Goal: Information Seeking & Learning: Learn about a topic

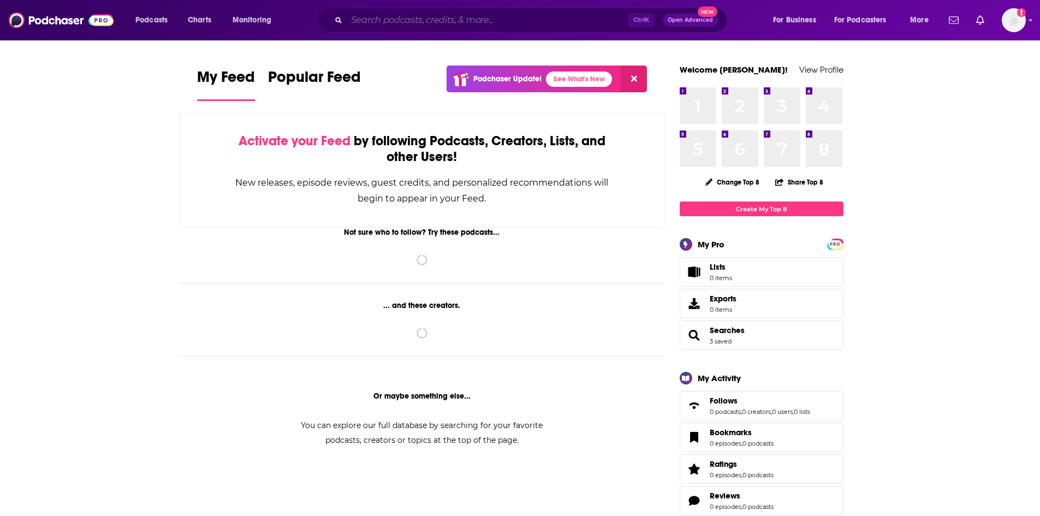
click at [413, 20] on input "Search podcasts, credits, & more..." at bounding box center [488, 19] width 282 height 17
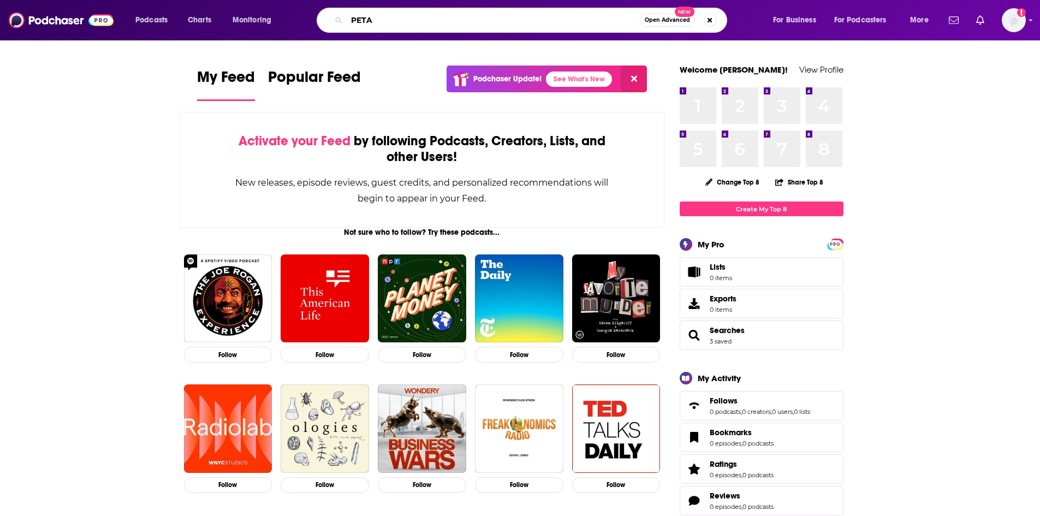
type input "PETA"
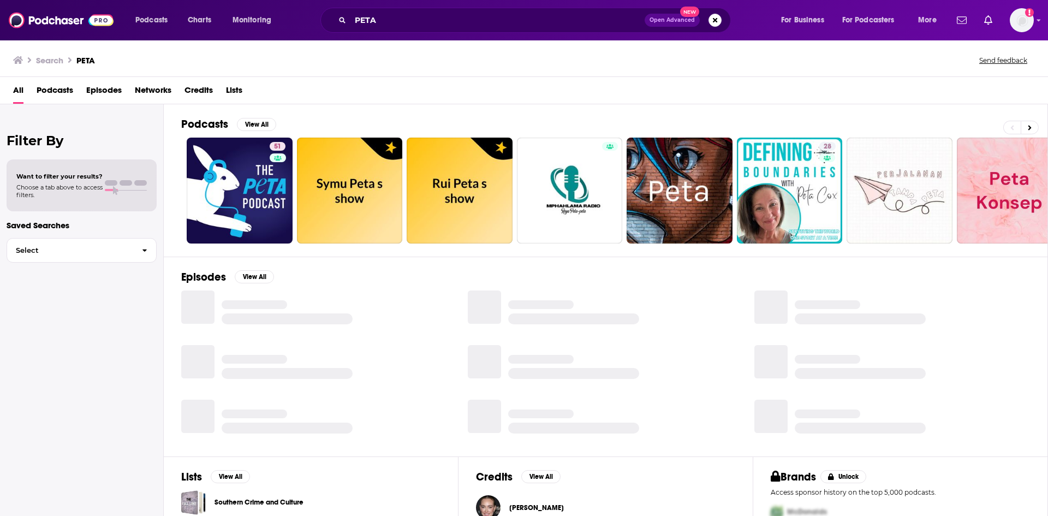
click at [109, 92] on span "Episodes" at bounding box center [103, 92] width 35 height 22
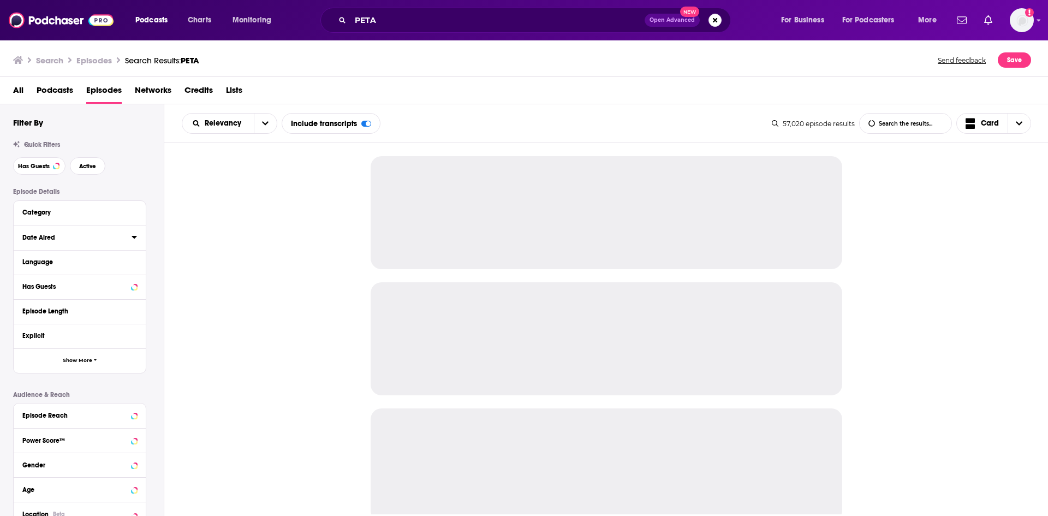
click at [134, 241] on icon at bounding box center [134, 236] width 5 height 9
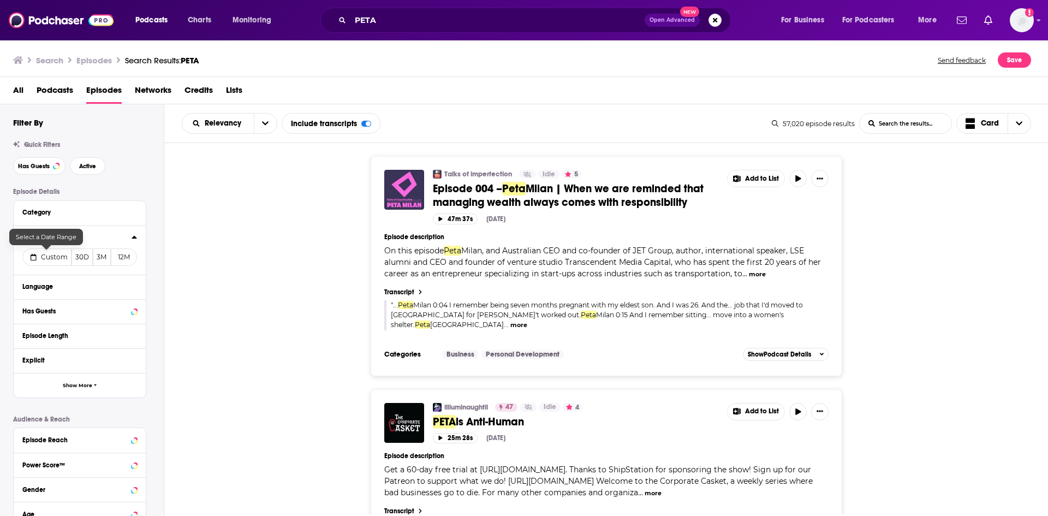
click at [49, 263] on button "Custom" at bounding box center [46, 256] width 49 height 17
select select "7"
select select "2025"
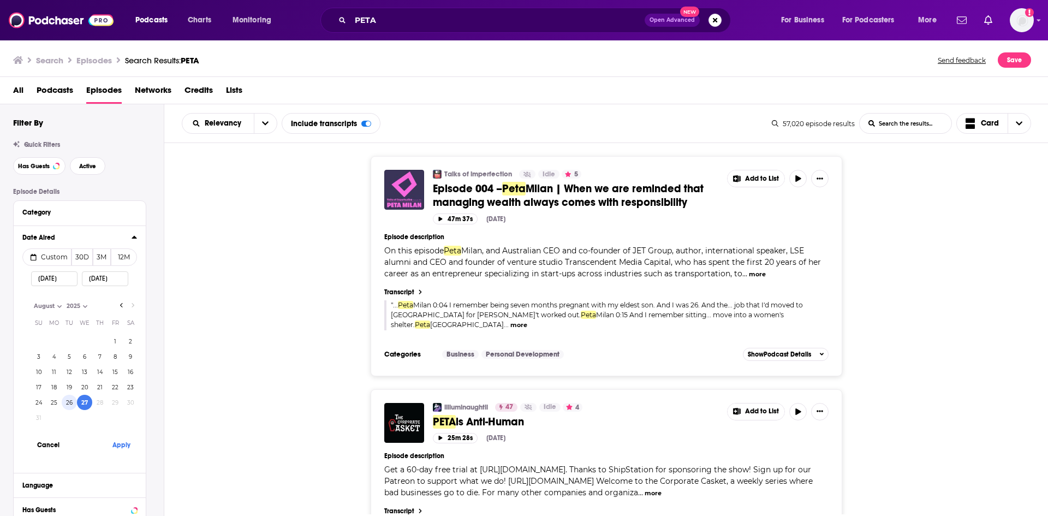
click at [69, 403] on button "26" at bounding box center [69, 402] width 15 height 15
type input "08/26/2025"
click at [122, 446] on button "Apply" at bounding box center [121, 444] width 33 height 20
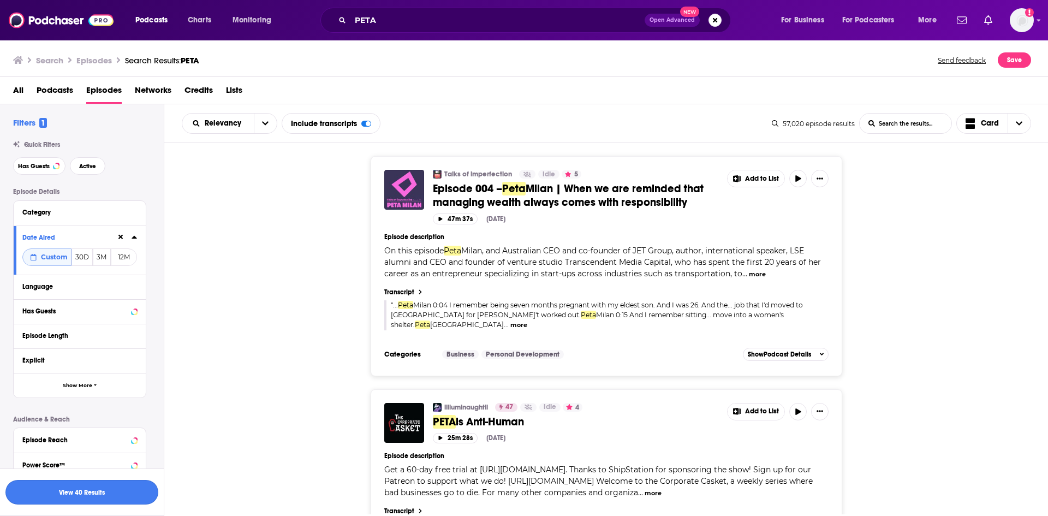
click at [130, 497] on button "View 40 Results" at bounding box center [81, 492] width 153 height 25
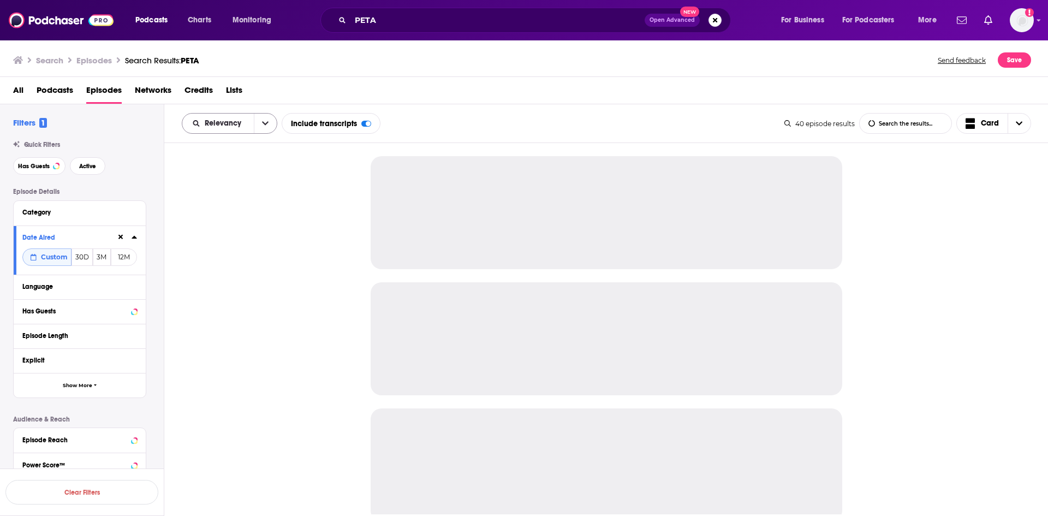
click at [272, 123] on button "open menu" at bounding box center [265, 124] width 23 height 20
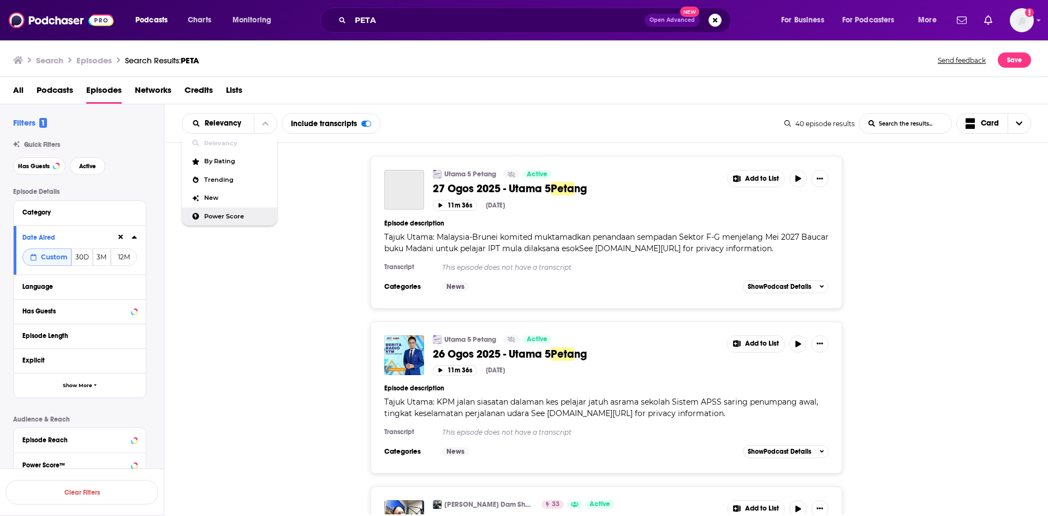
click at [238, 215] on span "Power Score" at bounding box center [236, 216] width 64 height 6
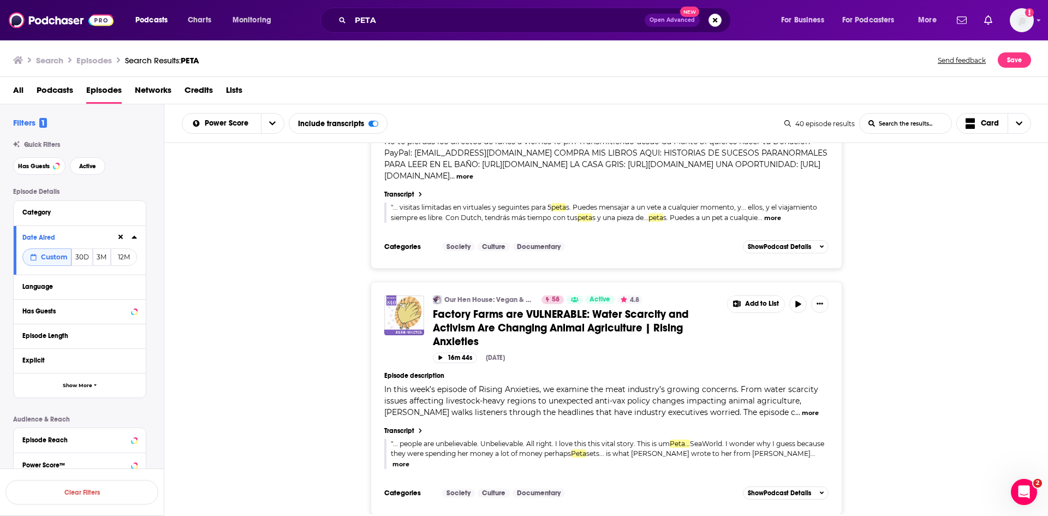
scroll to position [4603, 0]
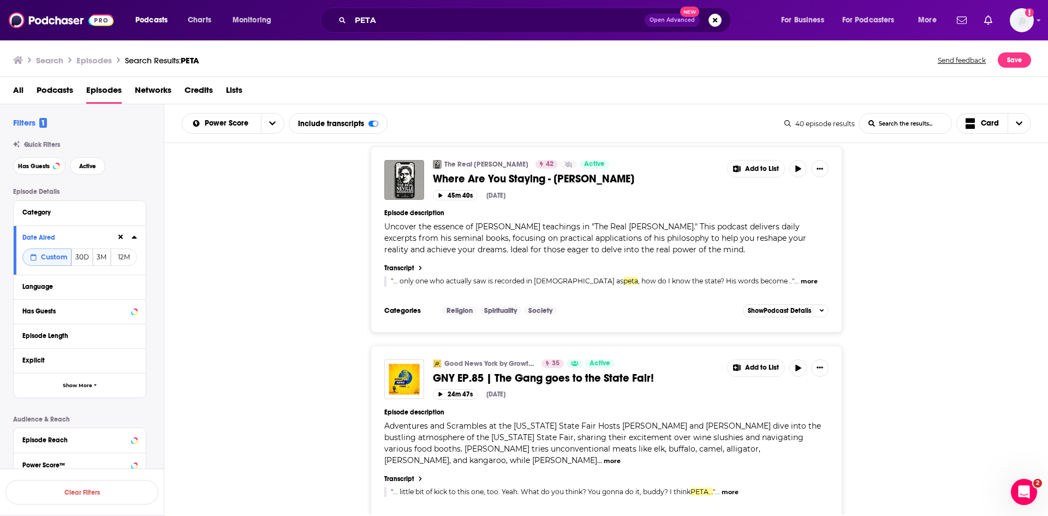
scroll to position [6732, 0]
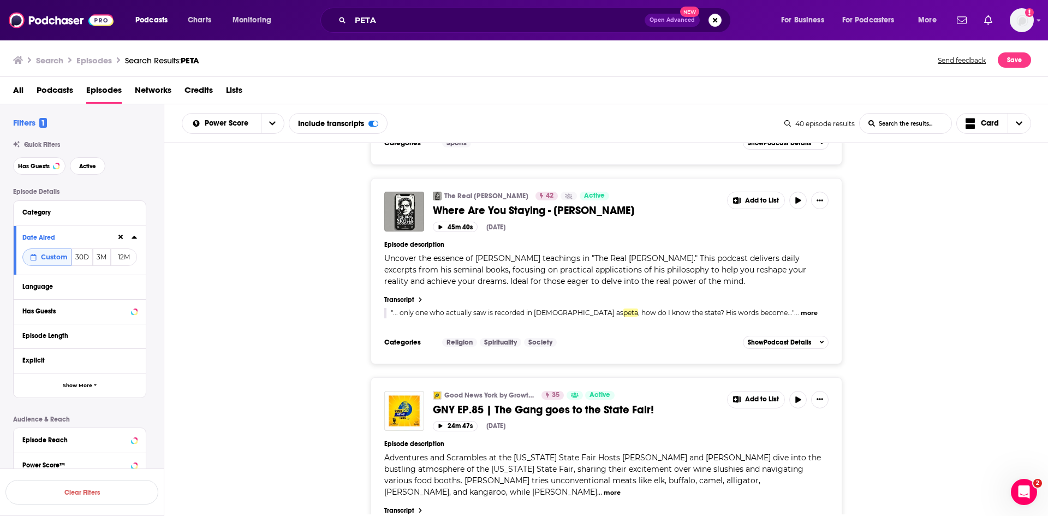
drag, startPoint x: 730, startPoint y: 436, endPoint x: 132, endPoint y: 420, distance: 598.3
click at [132, 420] on p "Audience & Reach" at bounding box center [79, 419] width 133 height 8
drag, startPoint x: 438, startPoint y: 433, endPoint x: 969, endPoint y: 371, distance: 534.1
click at [1001, 377] on div "Good News York by Growth Mode Content 35 Active GNY EP.85 | The Gang goes to th…" at bounding box center [606, 476] width 884 height 198
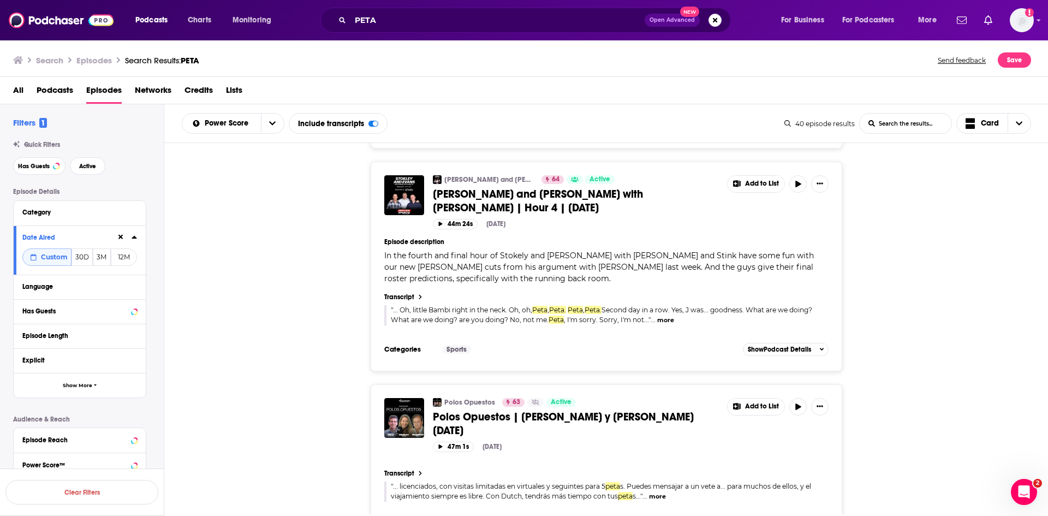
scroll to position [2238, 0]
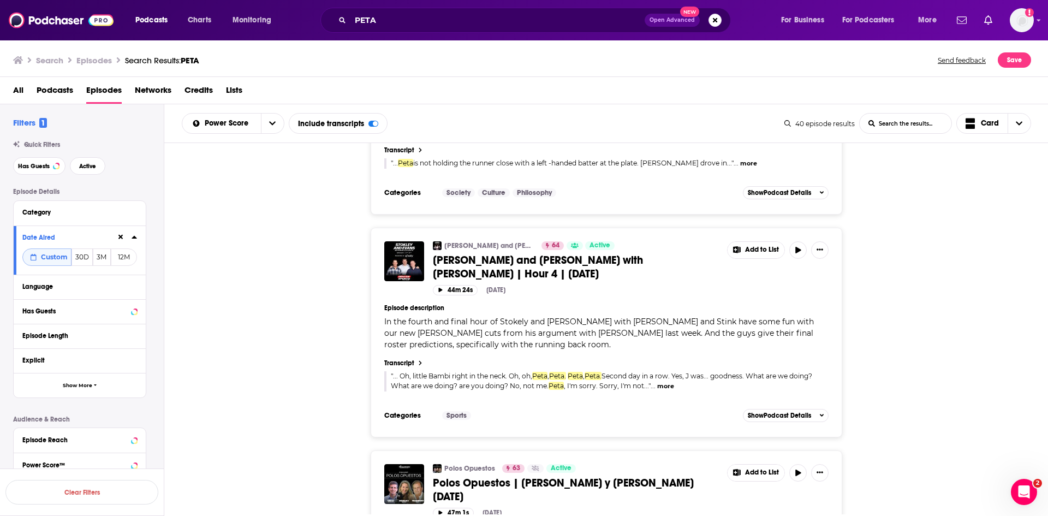
drag, startPoint x: 504, startPoint y: 244, endPoint x: 295, endPoint y: 274, distance: 210.5
click at [295, 274] on div "Stokley and Evans with Mark Schlereth 64 Active Stokley and Evans with Mark Sch…" at bounding box center [606, 333] width 884 height 210
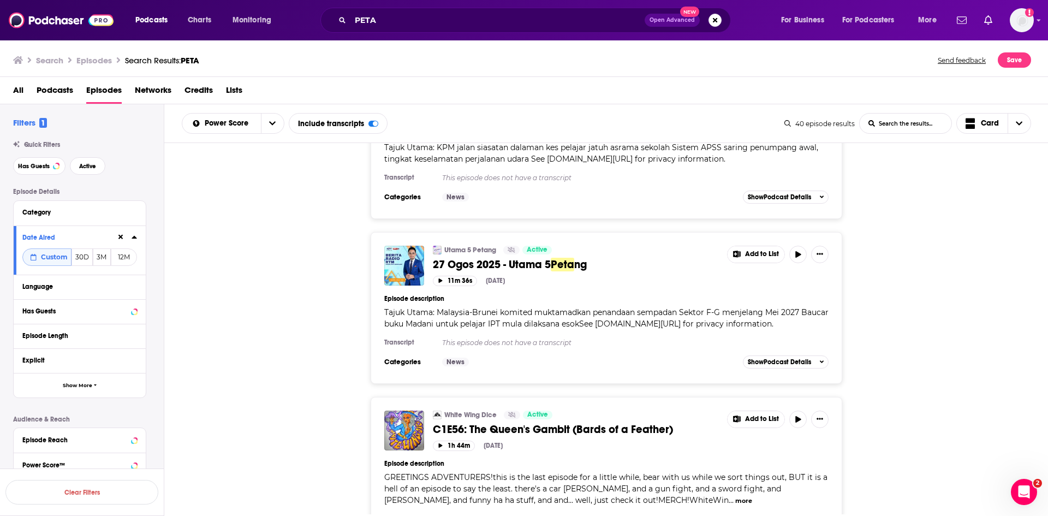
scroll to position [7452, 0]
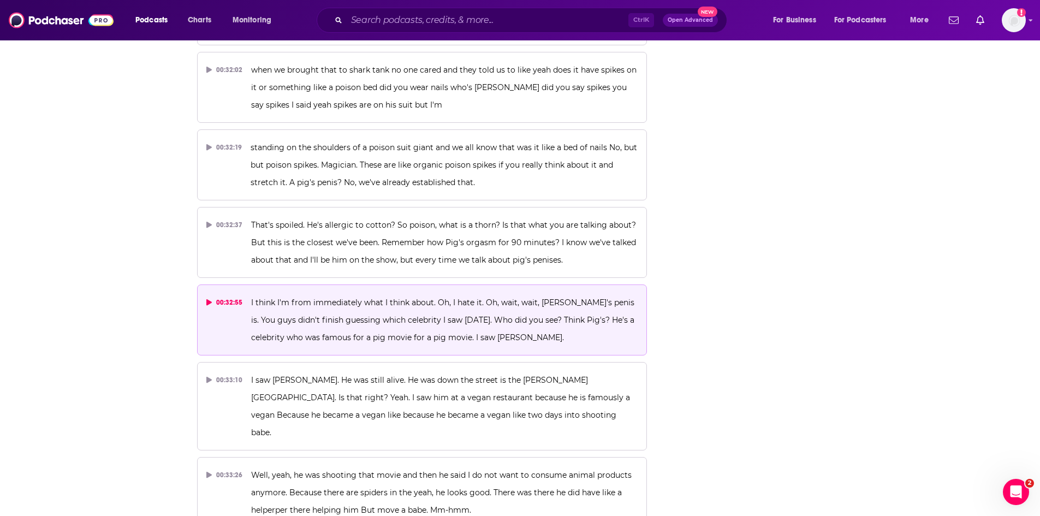
click at [517, 294] on p "I think I'm from immediately what I think about. Oh, I hate it. Oh, wait, wait,…" at bounding box center [444, 320] width 386 height 52
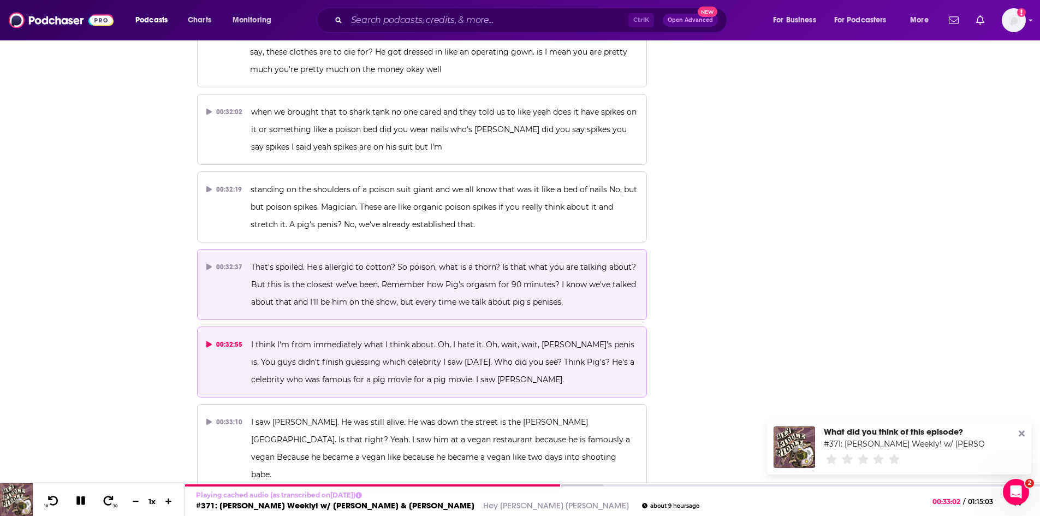
scroll to position [9178, 0]
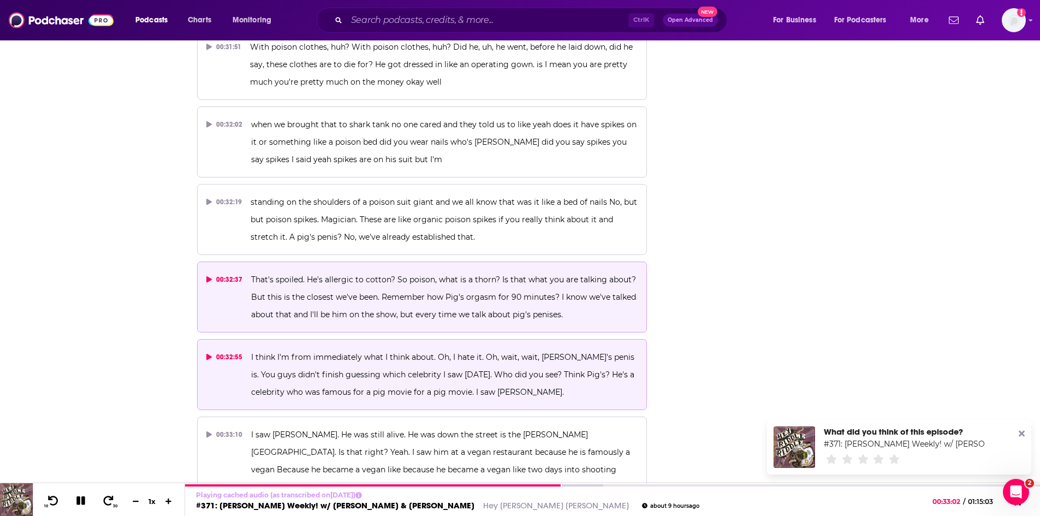
click at [562, 271] on p "That's spoiled. He's allergic to cotton? So poison, what is a thorn? Is that wh…" at bounding box center [444, 297] width 386 height 52
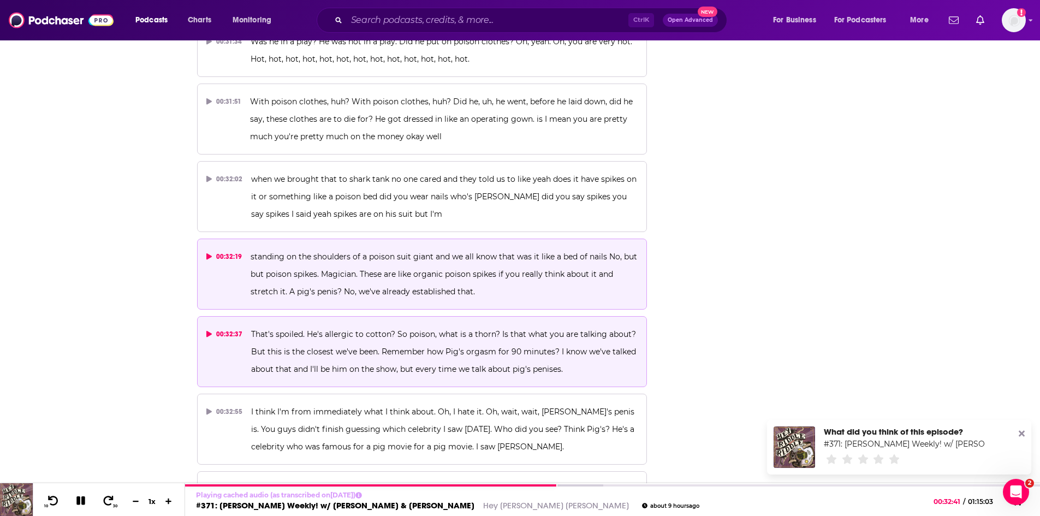
scroll to position [9069, 0]
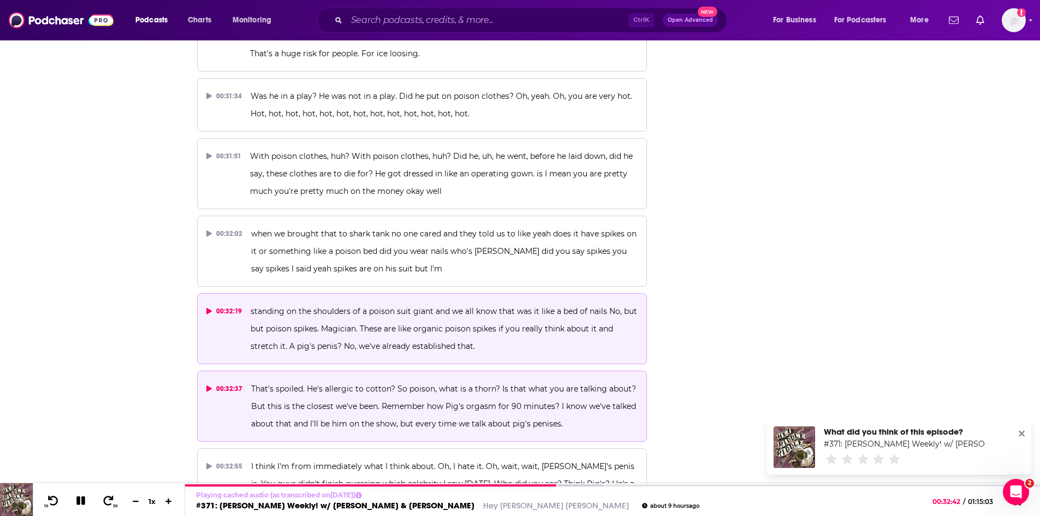
click at [456, 293] on button "00:32:19 standing on the shoulders of a poison suit giant and we all know that …" at bounding box center [422, 328] width 450 height 71
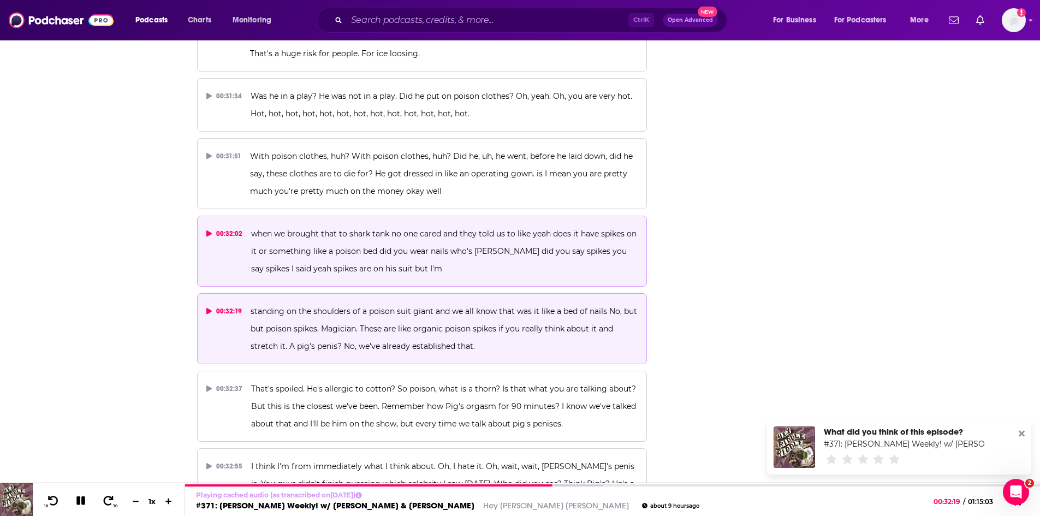
click at [461, 225] on p "when we brought that to shark tank no one cared and they told us to like yeah d…" at bounding box center [444, 251] width 386 height 52
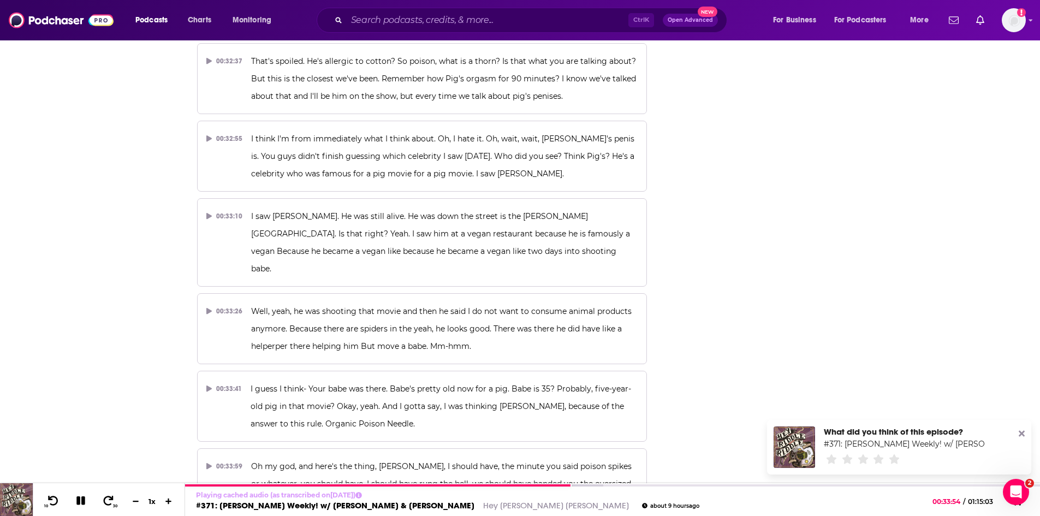
scroll to position [9451, 0]
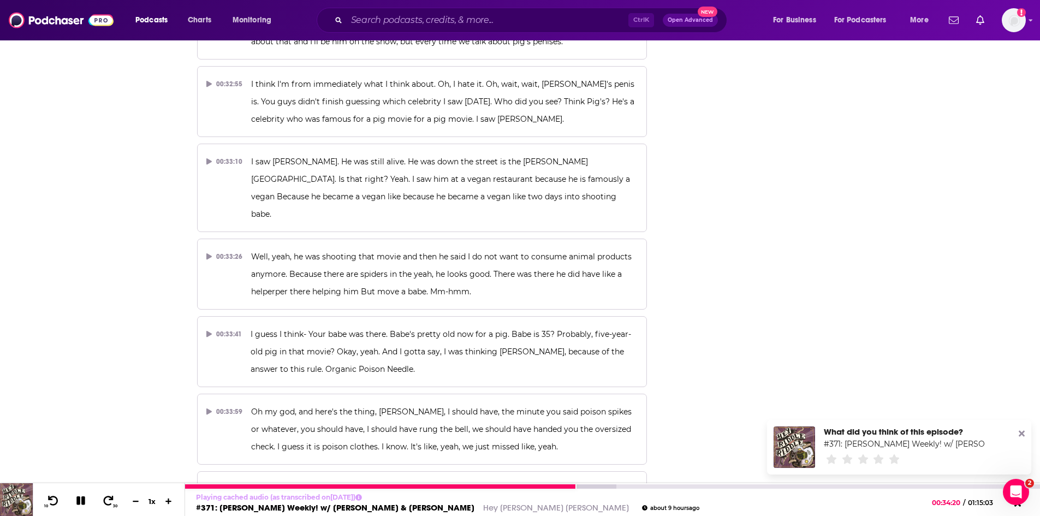
click at [83, 504] on icon at bounding box center [80, 500] width 9 height 9
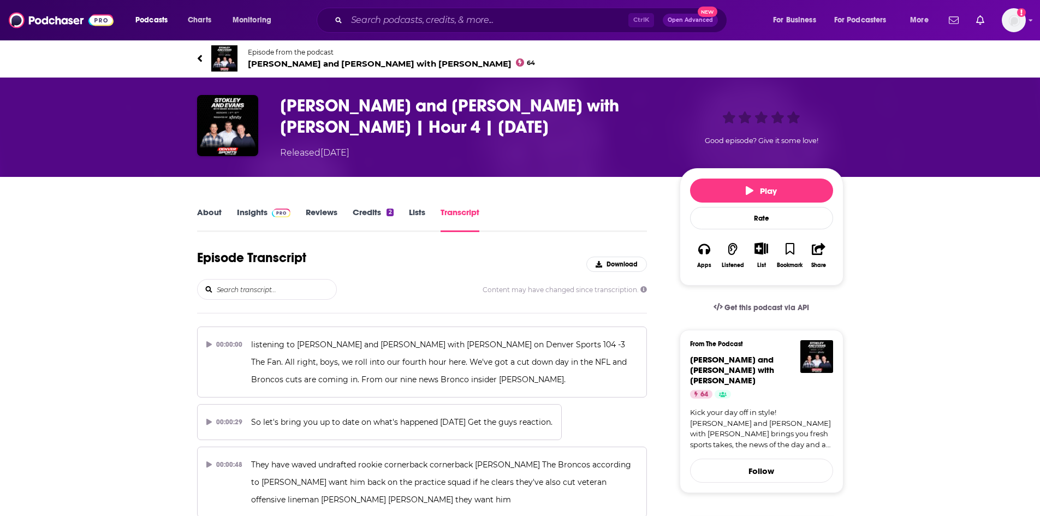
scroll to position [4974, 0]
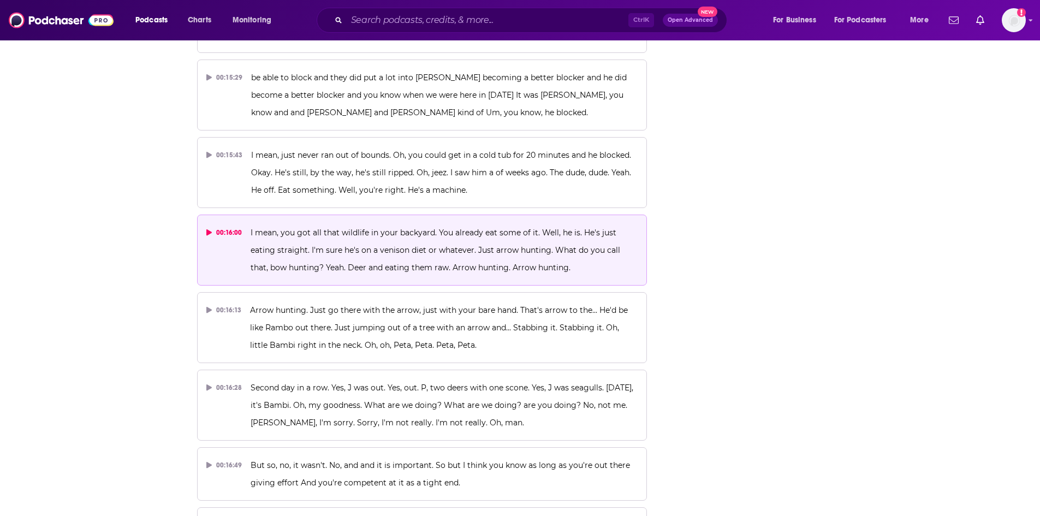
click at [477, 228] on span "I mean, you got all that wildlife in your backyard. You already eat some of it.…" at bounding box center [436, 250] width 372 height 45
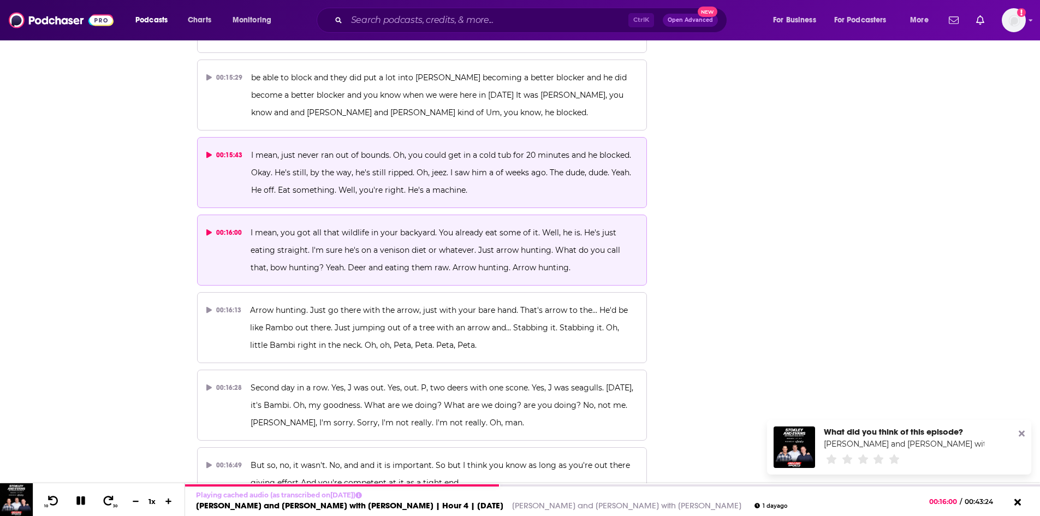
click at [428, 150] on span "I mean, just never ran out of bounds. Oh, you could get in a cold tub for 20 mi…" at bounding box center [442, 172] width 382 height 45
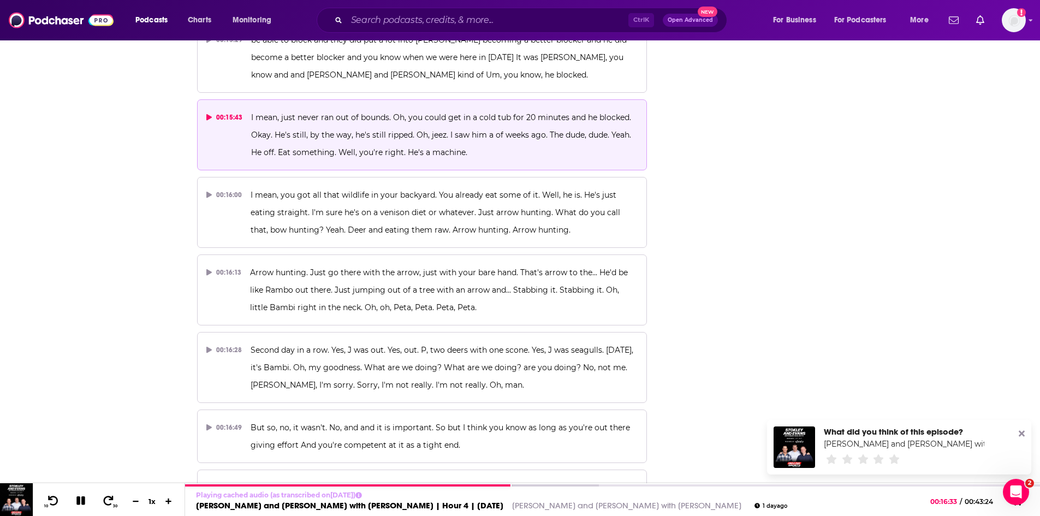
scroll to position [5029, 0]
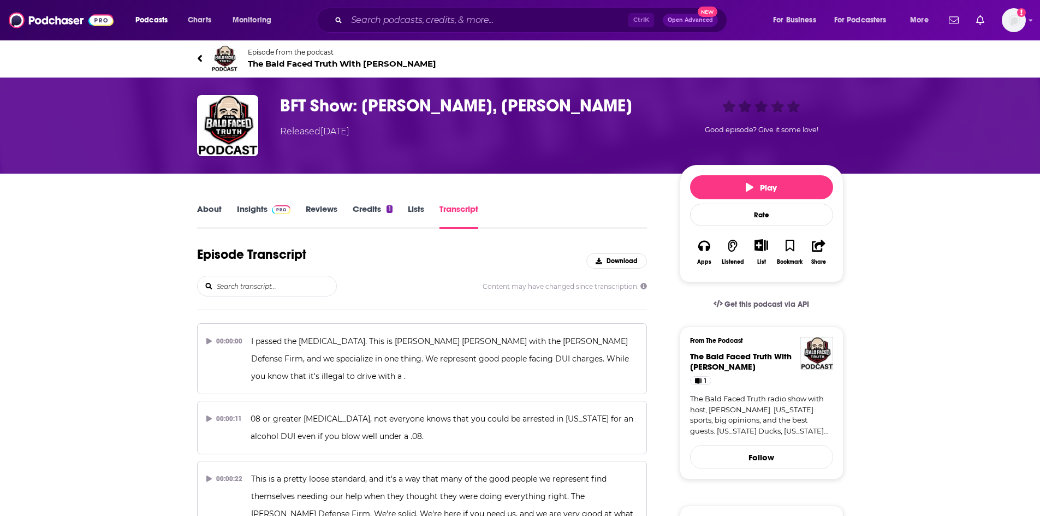
scroll to position [35066, 0]
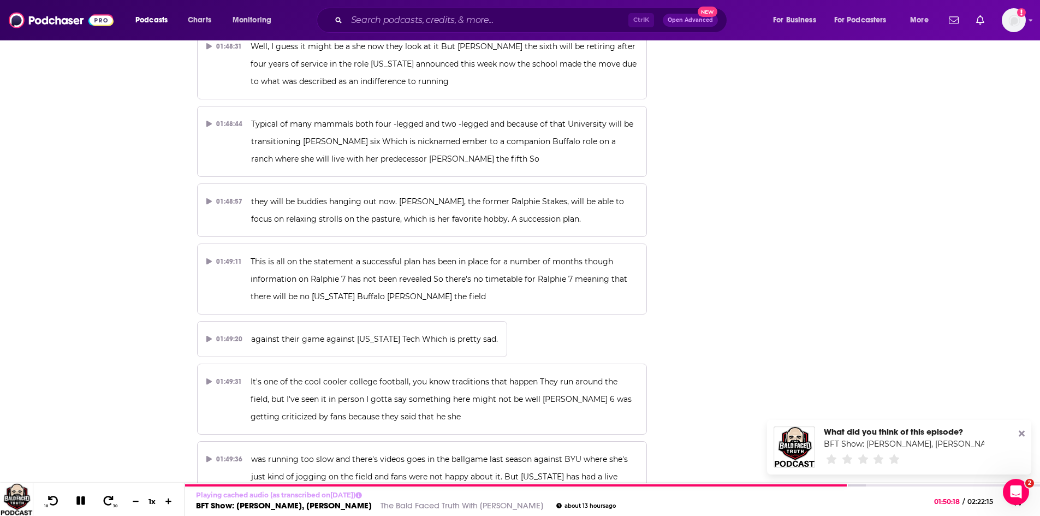
scroll to position [35176, 0]
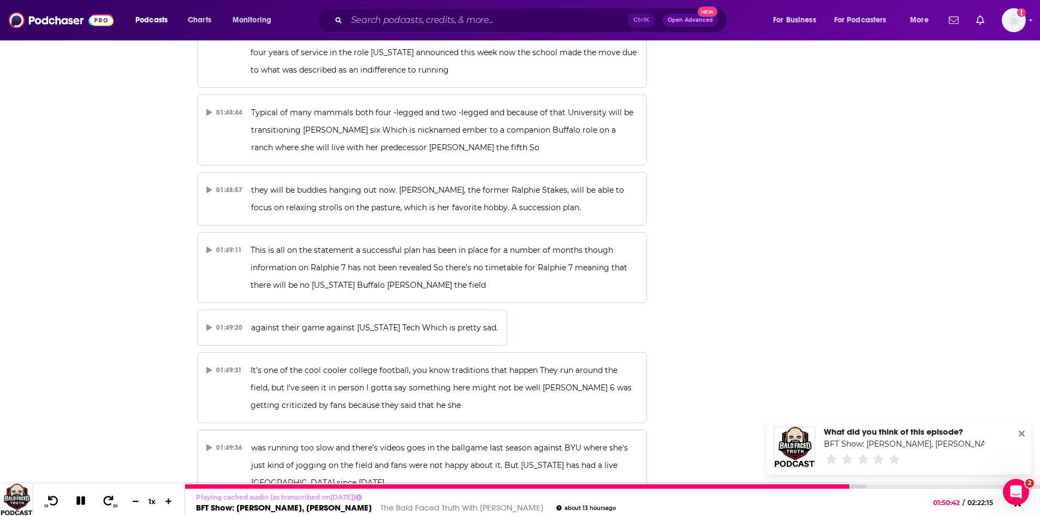
click at [81, 499] on icon at bounding box center [81, 501] width 13 height 10
click at [82, 500] on icon at bounding box center [80, 500] width 9 height 11
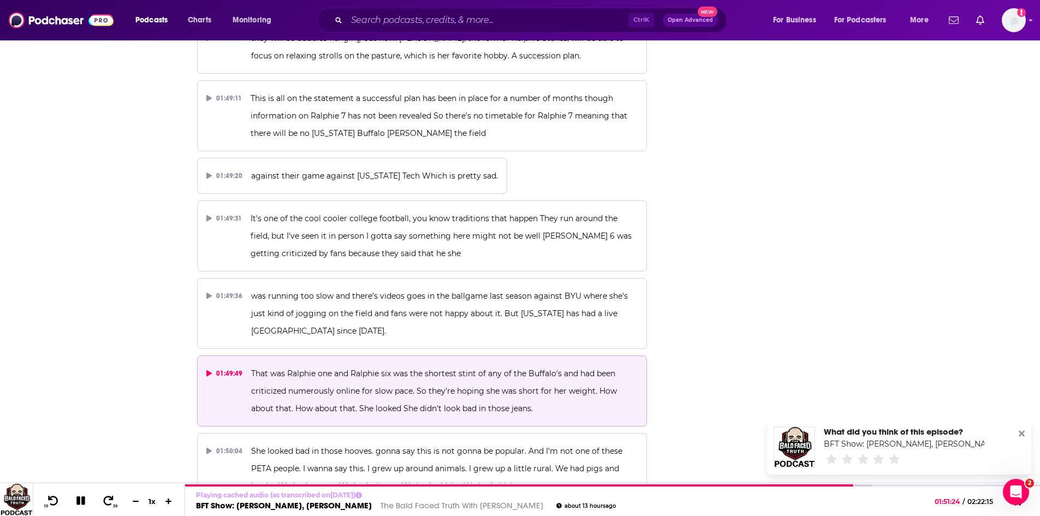
scroll to position [35339, 0]
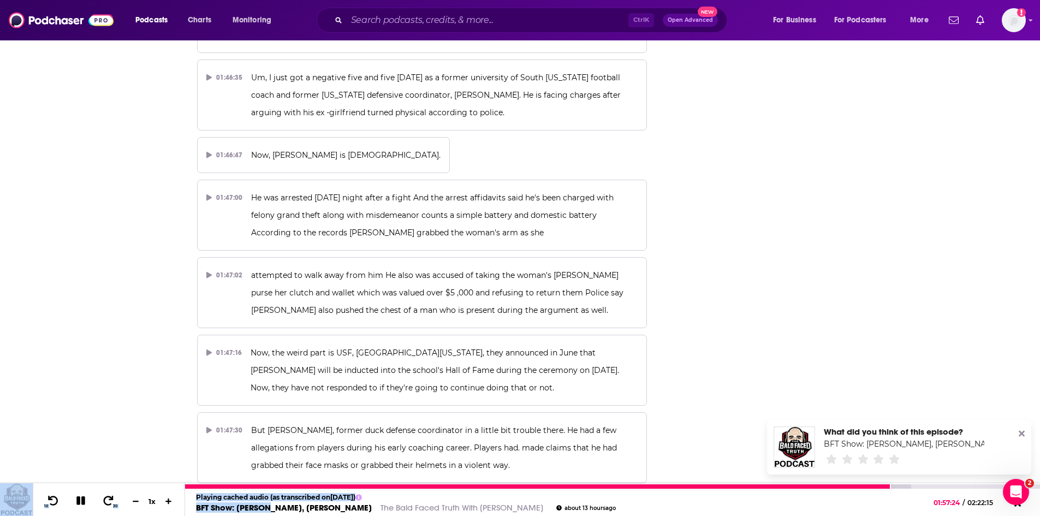
scroll to position [34513, 0]
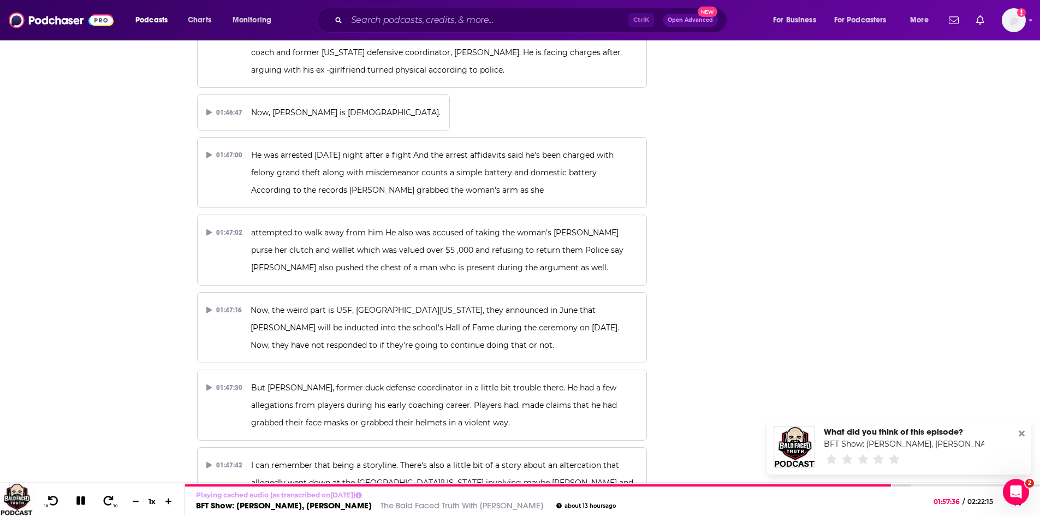
drag, startPoint x: 306, startPoint y: 253, endPoint x: 492, endPoint y: 170, distance: 203.2
copy div "Some retirement talk here as Colorado's live Buffalo mascot, Ralphie the sixth.…"
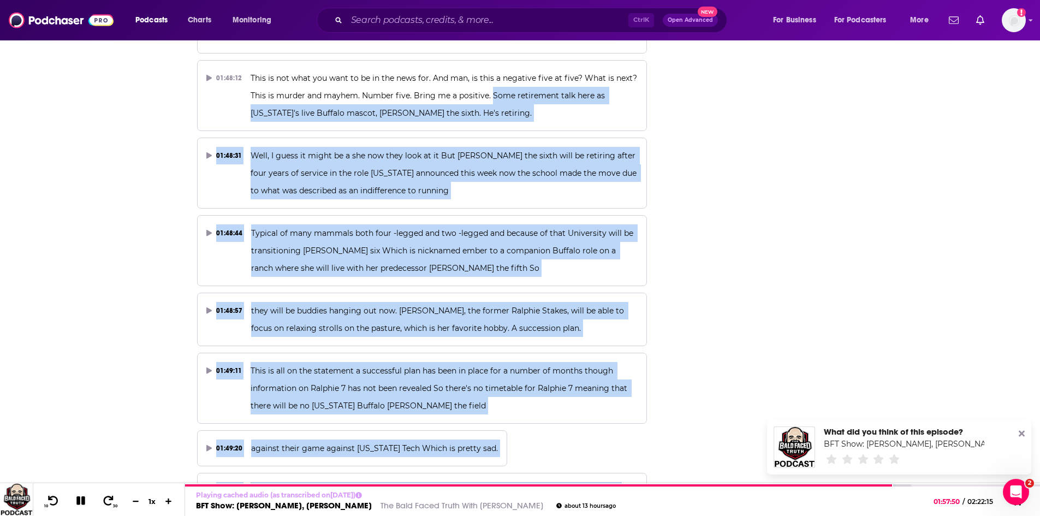
scroll to position [35059, 0]
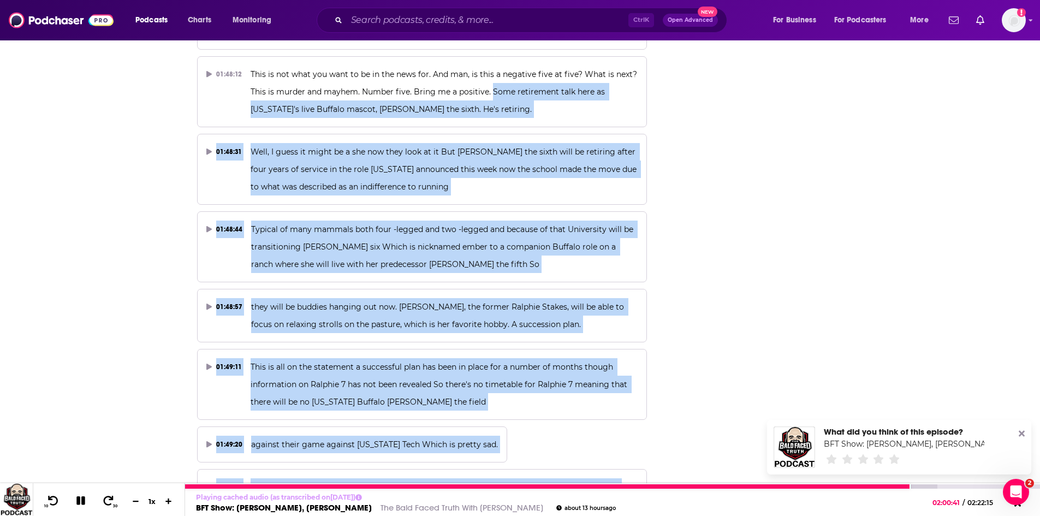
click at [444, 506] on link "The Bald Faced Truth With [PERSON_NAME]" at bounding box center [461, 507] width 163 height 10
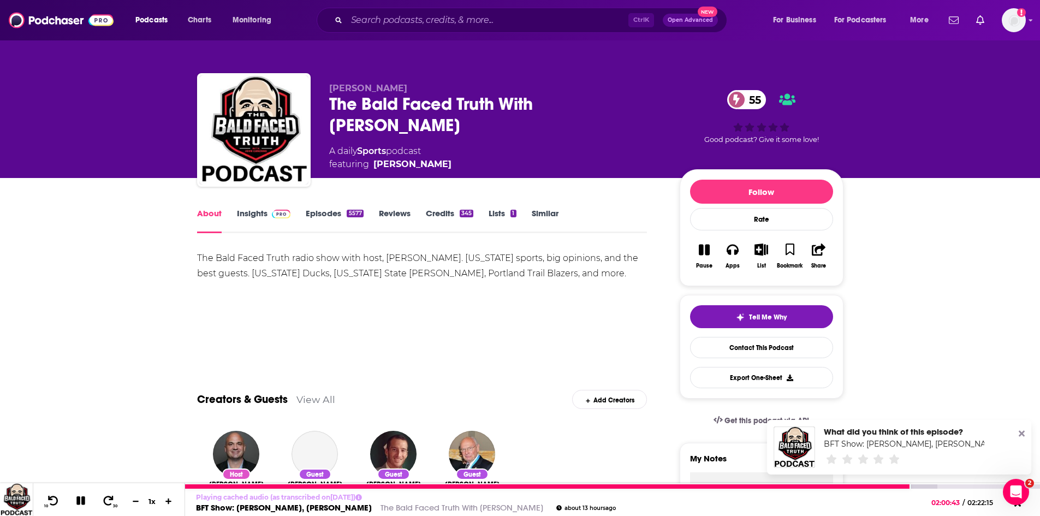
click at [298, 504] on link "BFT Show: [PERSON_NAME], [PERSON_NAME]" at bounding box center [284, 507] width 176 height 10
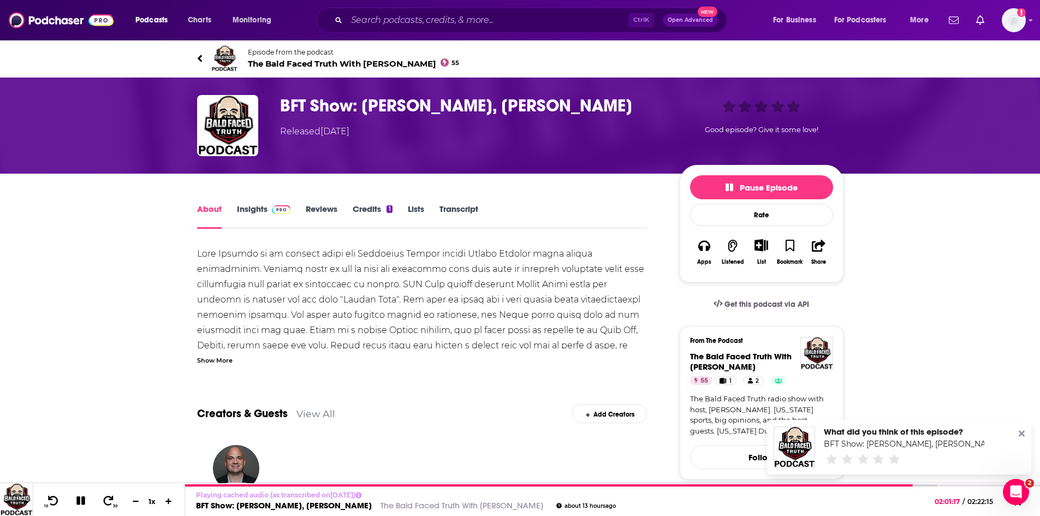
click at [307, 63] on span "The Bald Faced Truth With John Canzano 55" at bounding box center [354, 63] width 212 height 10
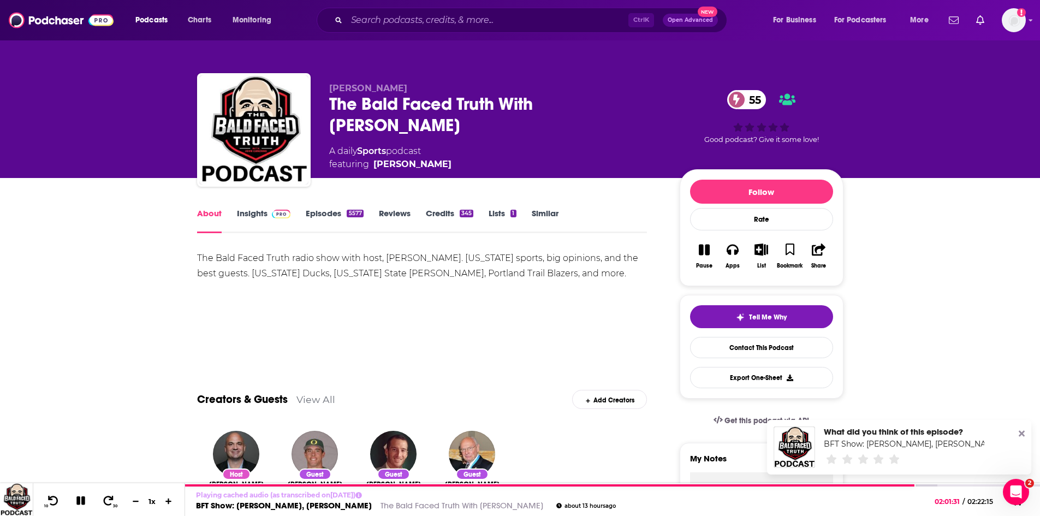
click at [259, 214] on link "Insights" at bounding box center [264, 220] width 54 height 25
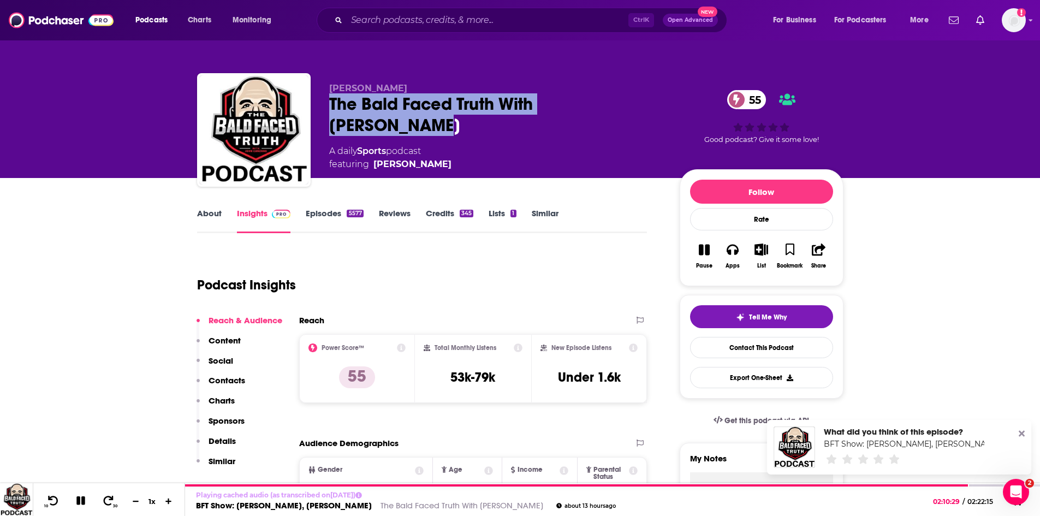
drag, startPoint x: 423, startPoint y: 124, endPoint x: 325, endPoint y: 104, distance: 100.3
click at [325, 104] on div "John Canzano The Bald Faced Truth With John Canzano 55 A daily Sports podcast f…" at bounding box center [520, 132] width 646 height 118
copy h2 "The Bald Faced Truth With [PERSON_NAME]"
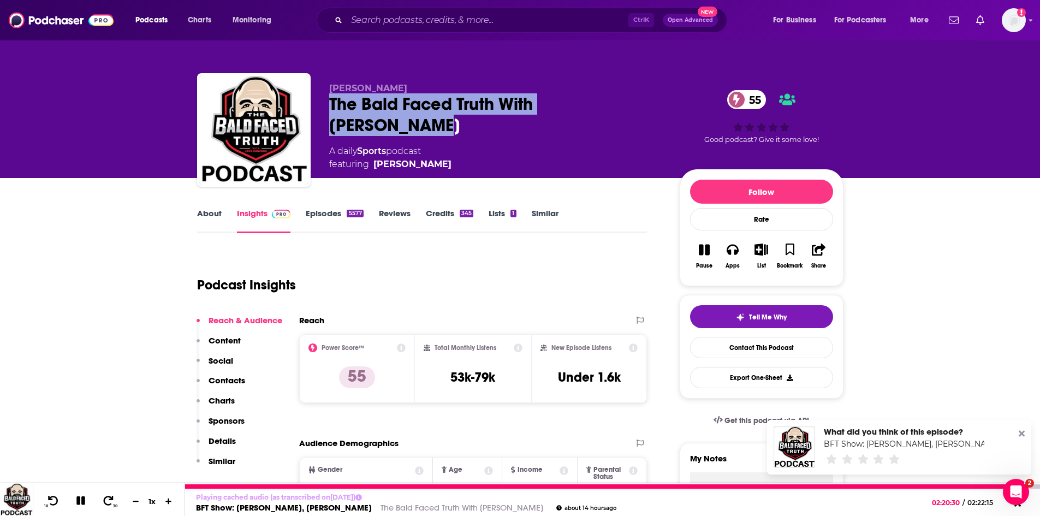
click at [84, 506] on button at bounding box center [80, 501] width 19 height 14
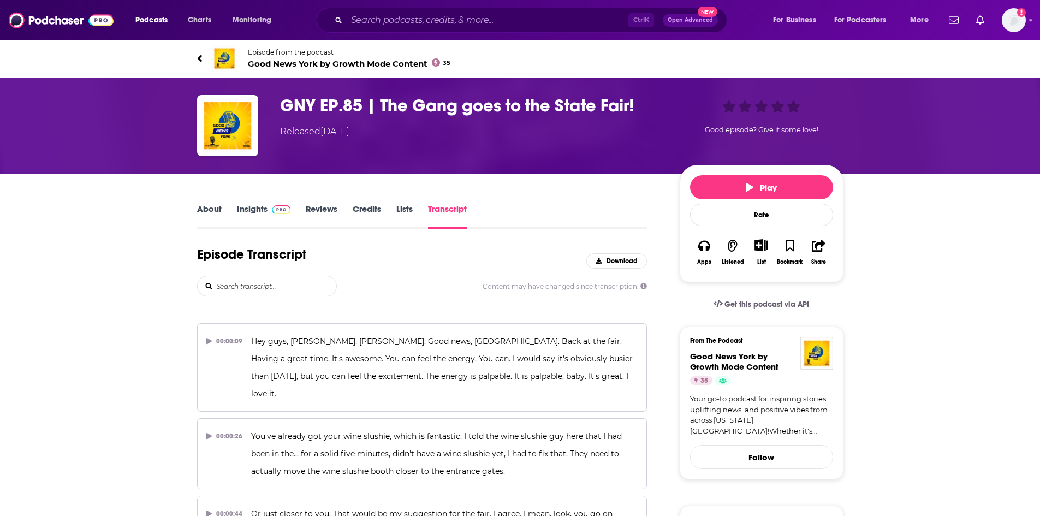
scroll to position [2038, 0]
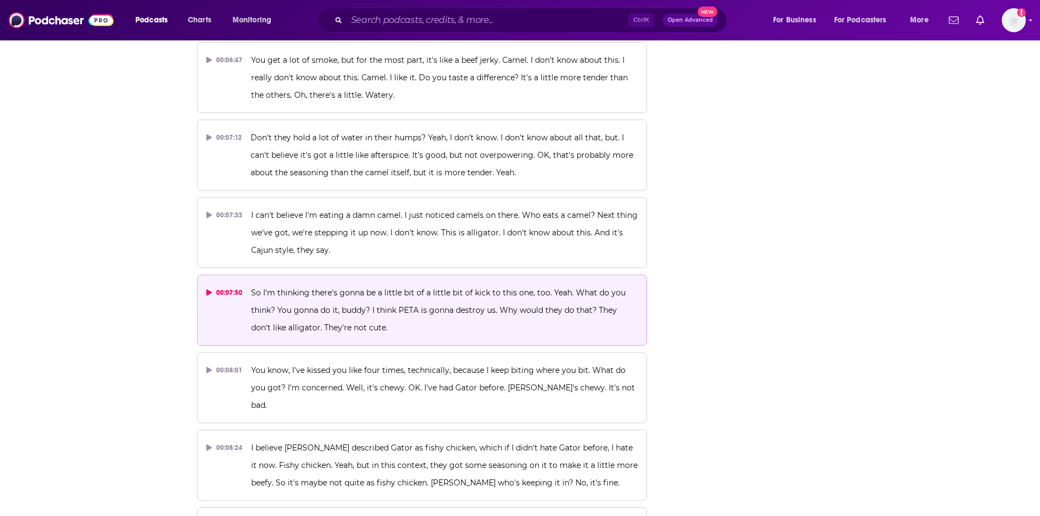
click at [372, 284] on p "So I'm thinking there's gonna be a little bit of a little bit of kick to this o…" at bounding box center [444, 310] width 386 height 52
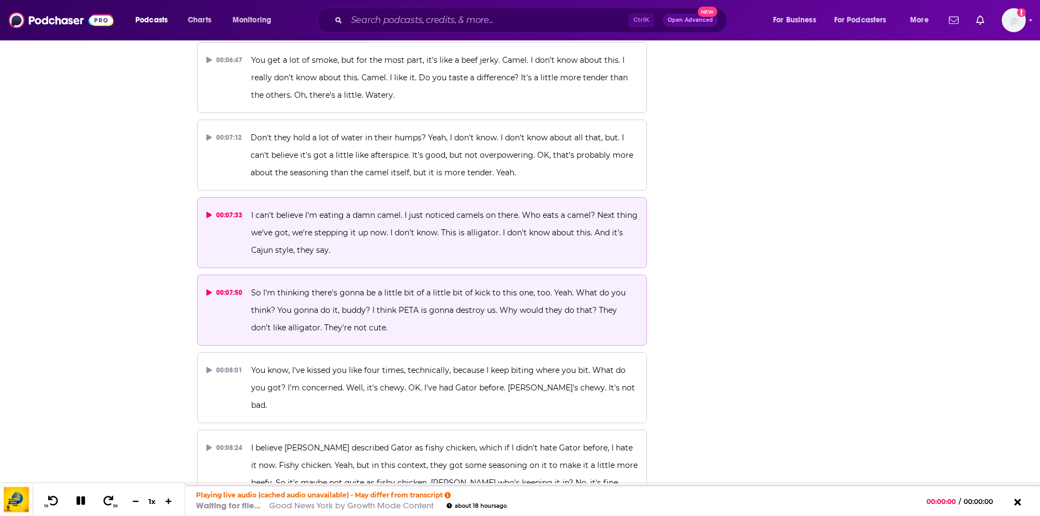
click at [401, 206] on p "I can't believe I'm eating a damn camel. I just noticed camels on there. Who ea…" at bounding box center [444, 232] width 386 height 52
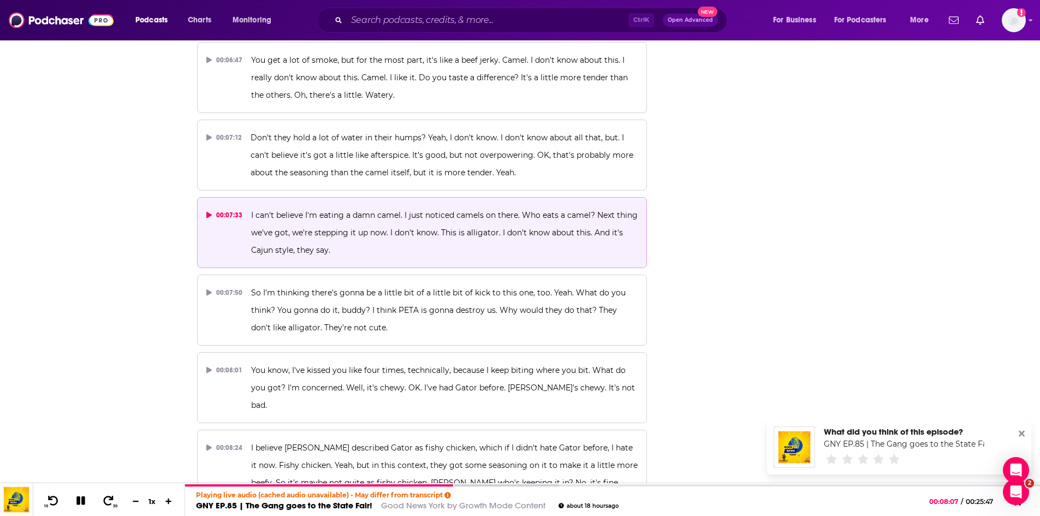
scroll to position [0, 0]
click at [300, 206] on p "I can't believe I'm eating a damn camel. I just noticed camels on there. Who ea…" at bounding box center [444, 232] width 386 height 52
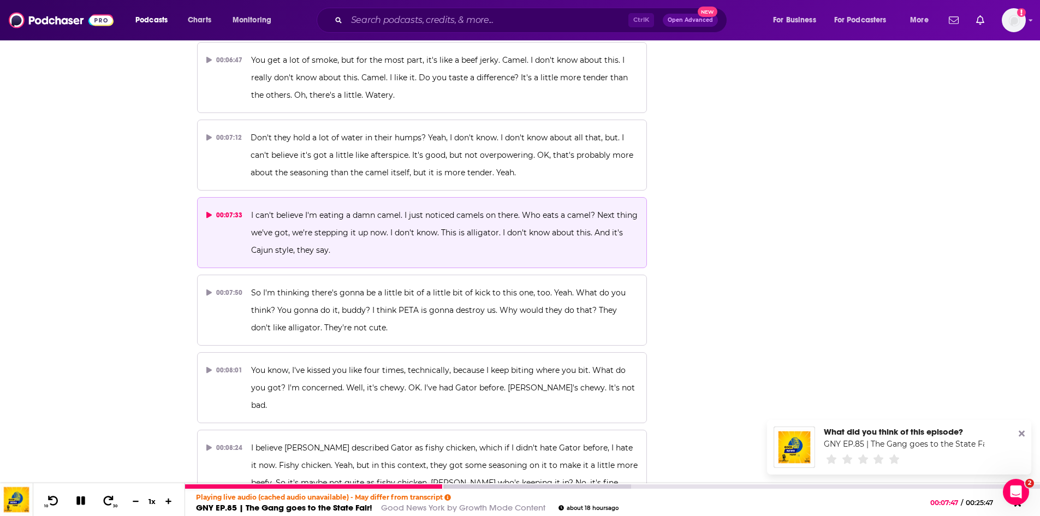
click at [80, 502] on icon at bounding box center [81, 501] width 13 height 10
click at [78, 504] on icon at bounding box center [80, 500] width 9 height 11
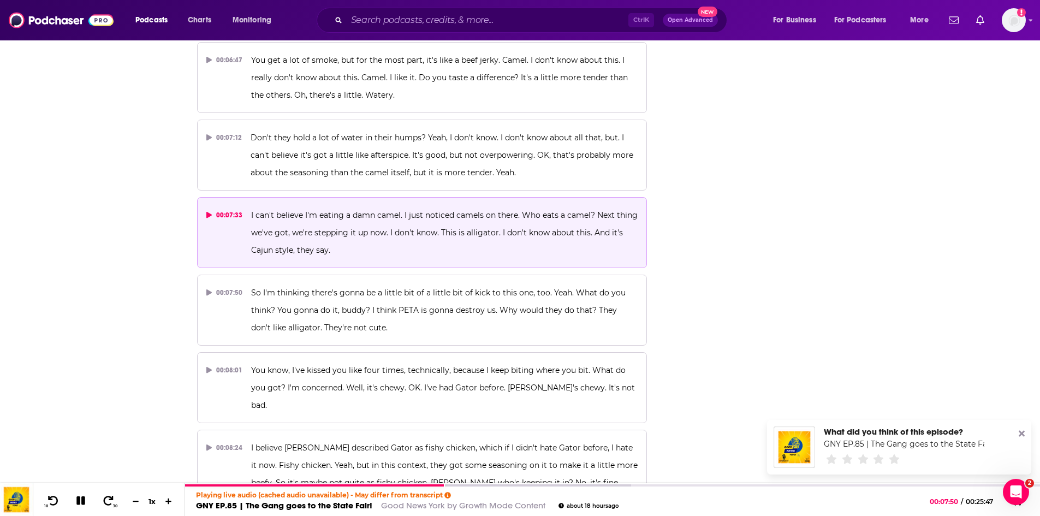
click at [360, 197] on button "00:07:33 I can't believe I'm eating a damn camel. I just noticed camels on ther…" at bounding box center [422, 232] width 450 height 71
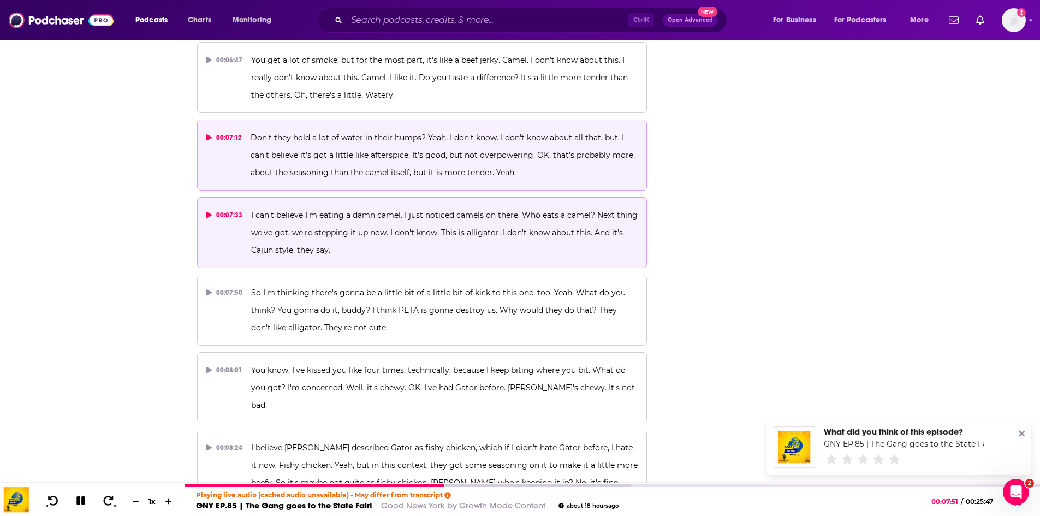
click at [370, 129] on p "Don't they hold a lot of water in their humps? Yeah, I don't know. I don't know…" at bounding box center [443, 155] width 387 height 52
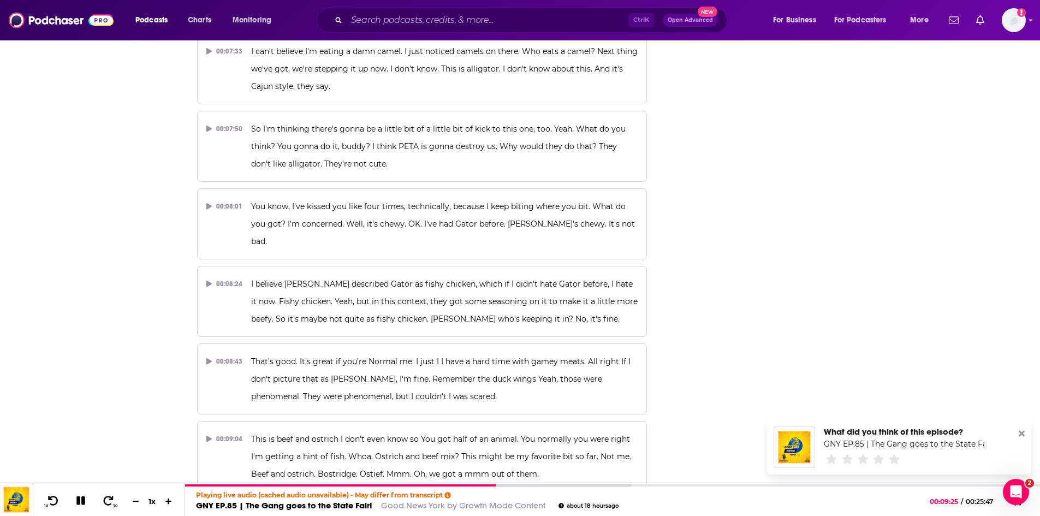
scroll to position [2257, 0]
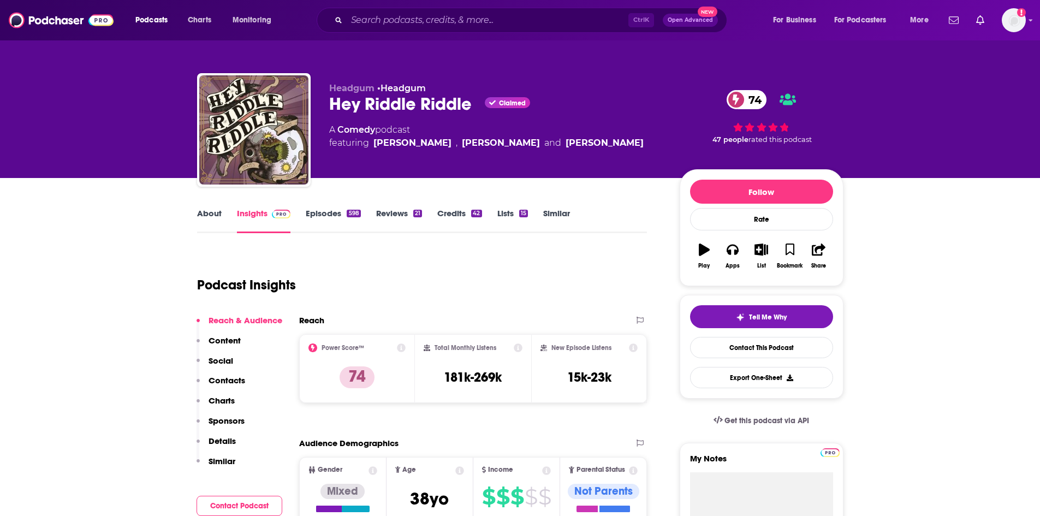
click at [213, 218] on link "About" at bounding box center [209, 220] width 25 height 25
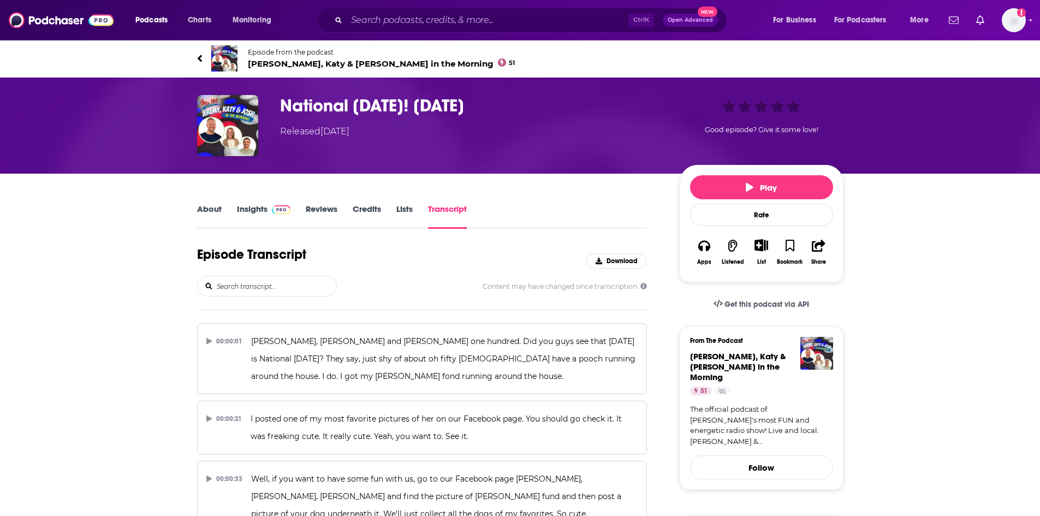
scroll to position [591, 0]
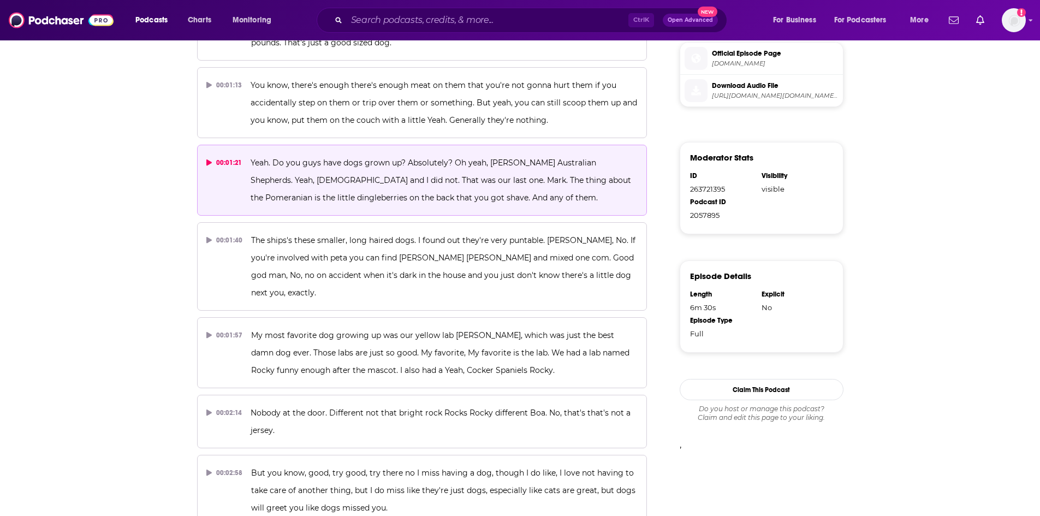
click at [353, 191] on p "Yeah. Do you guys have dogs grown up? Absolutely? Oh yeah, [PERSON_NAME] Austra…" at bounding box center [443, 180] width 387 height 52
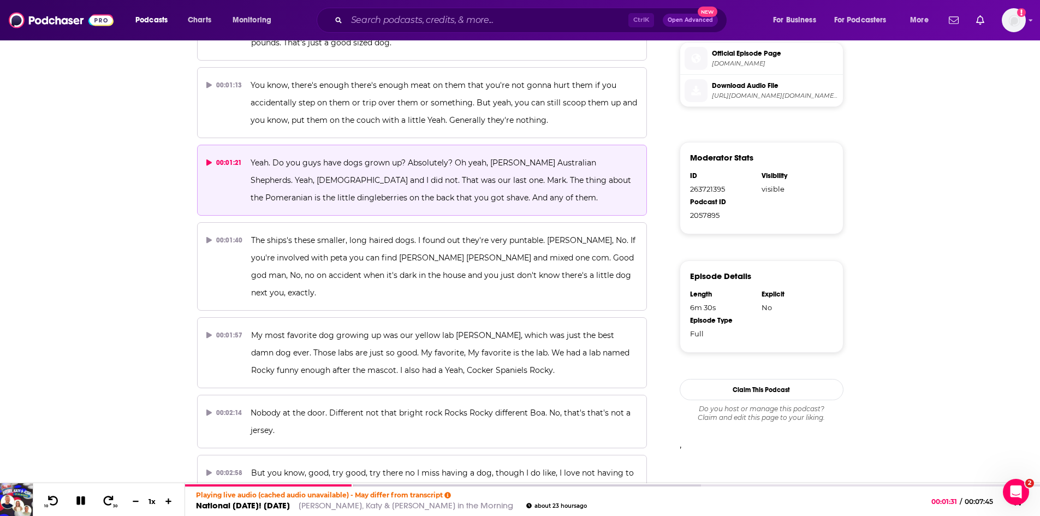
scroll to position [0, 0]
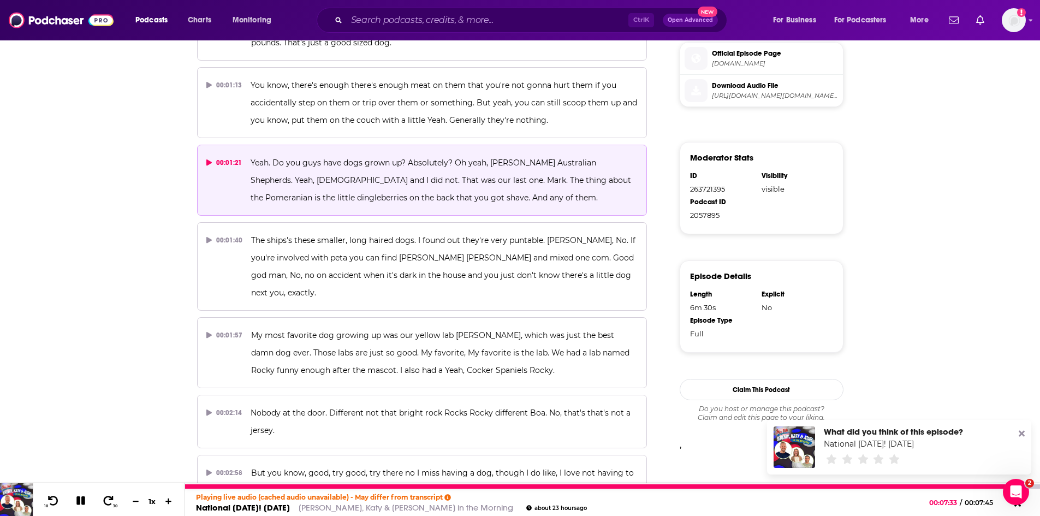
click at [80, 496] on icon at bounding box center [81, 501] width 13 height 10
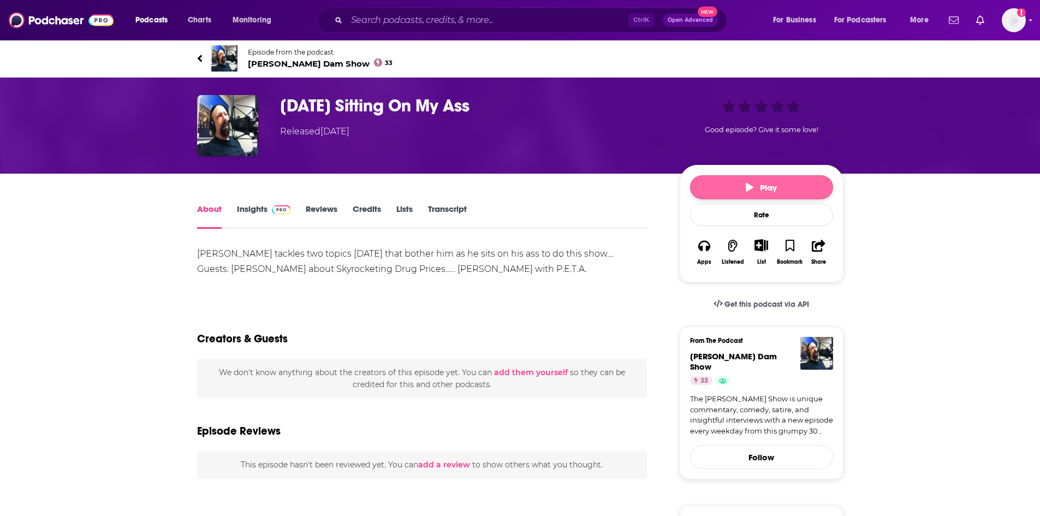
click at [749, 183] on icon "button" at bounding box center [749, 187] width 8 height 9
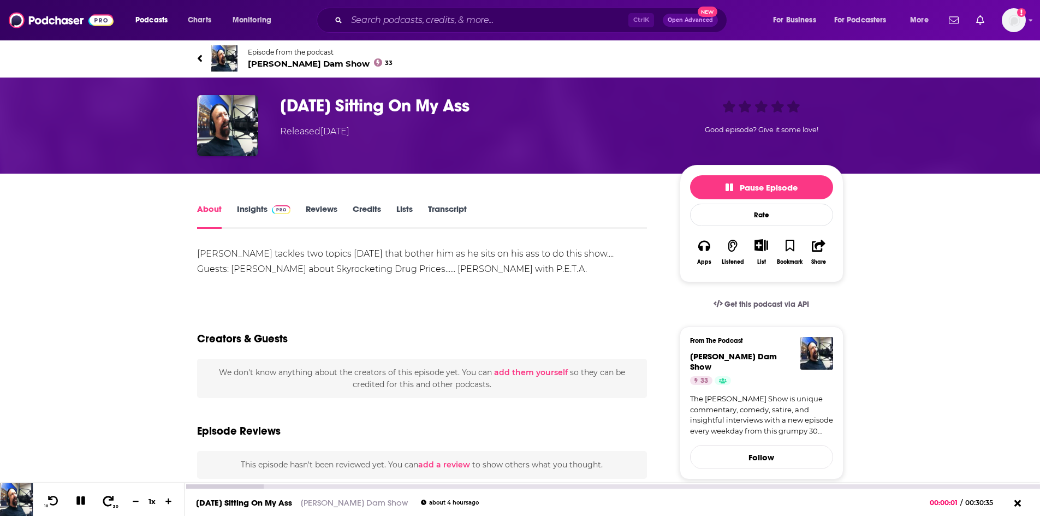
click at [109, 505] on icon at bounding box center [108, 500] width 11 height 10
click at [106, 504] on icon at bounding box center [108, 500] width 11 height 10
drag, startPoint x: 291, startPoint y: 485, endPoint x: 333, endPoint y: 486, distance: 42.0
click at [291, 485] on div at bounding box center [248, 486] width 127 height 4
click at [344, 486] on div at bounding box center [279, 486] width 188 height 4
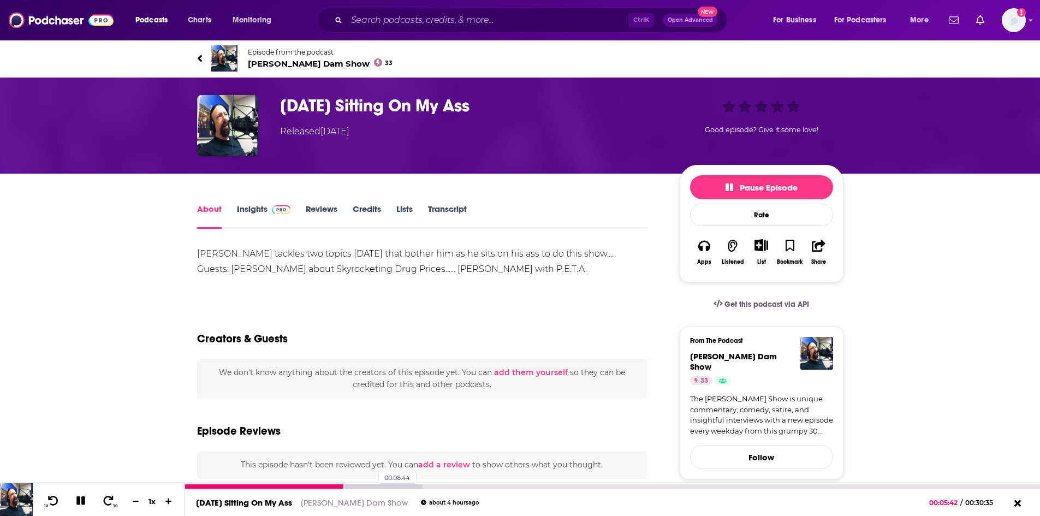
click at [378, 487] on div at bounding box center [303, 486] width 237 height 4
click at [438, 486] on div at bounding box center [328, 486] width 286 height 4
click at [494, 486] on div at bounding box center [352, 486] width 335 height 4
click at [564, 487] on div at bounding box center [378, 486] width 387 height 4
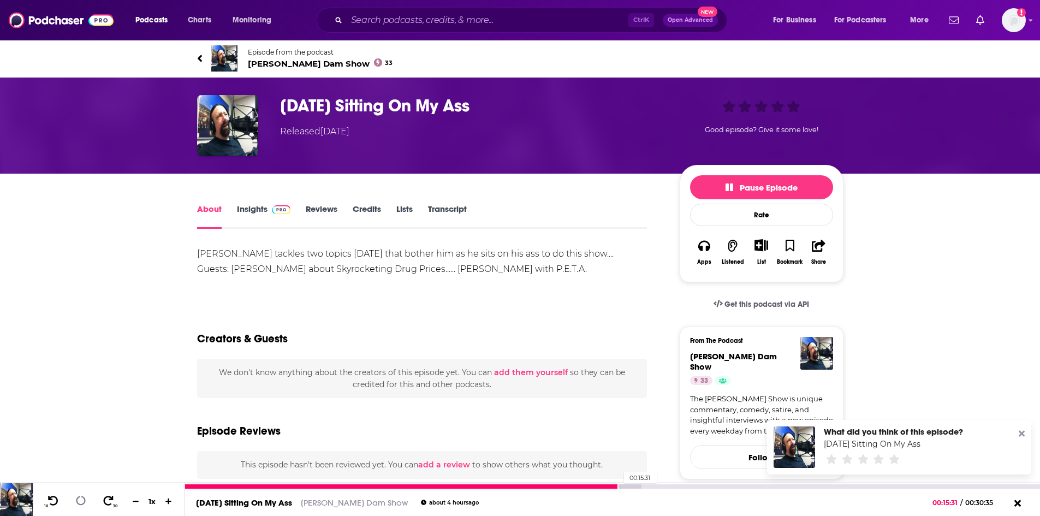
click at [618, 485] on div at bounding box center [413, 486] width 456 height 4
click at [687, 487] on div at bounding box center [441, 486] width 512 height 4
click at [712, 486] on div at bounding box center [475, 486] width 580 height 4
click at [757, 486] on div at bounding box center [475, 486] width 580 height 4
click at [779, 485] on div at bounding box center [499, 486] width 629 height 4
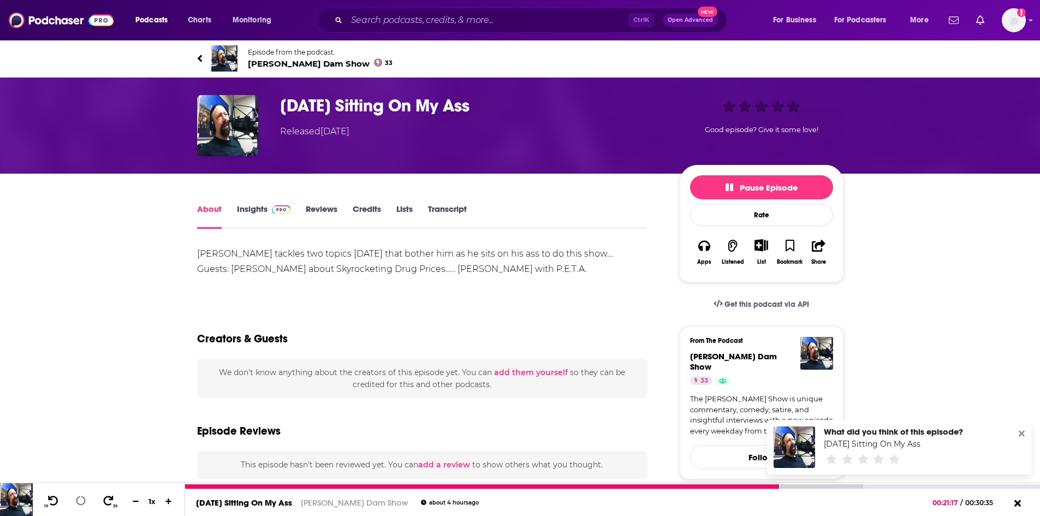
click at [805, 483] on div at bounding box center [612, 485] width 855 height 5
click at [817, 487] on div at bounding box center [523, 486] width 677 height 4
click at [833, 485] on div at bounding box center [548, 486] width 726 height 4
click at [79, 502] on icon at bounding box center [81, 500] width 12 height 12
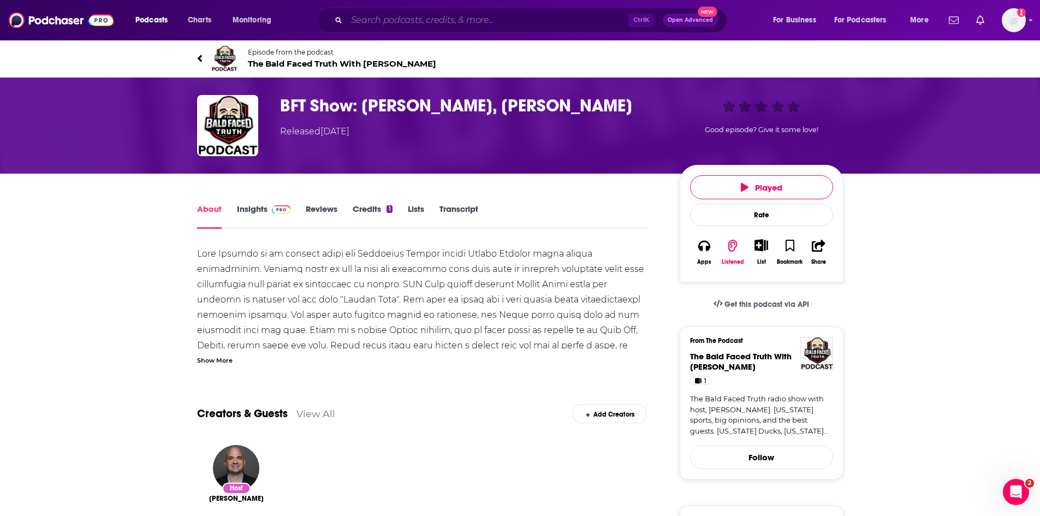
click at [556, 21] on input "Search podcasts, credits, & more..." at bounding box center [488, 19] width 282 height 17
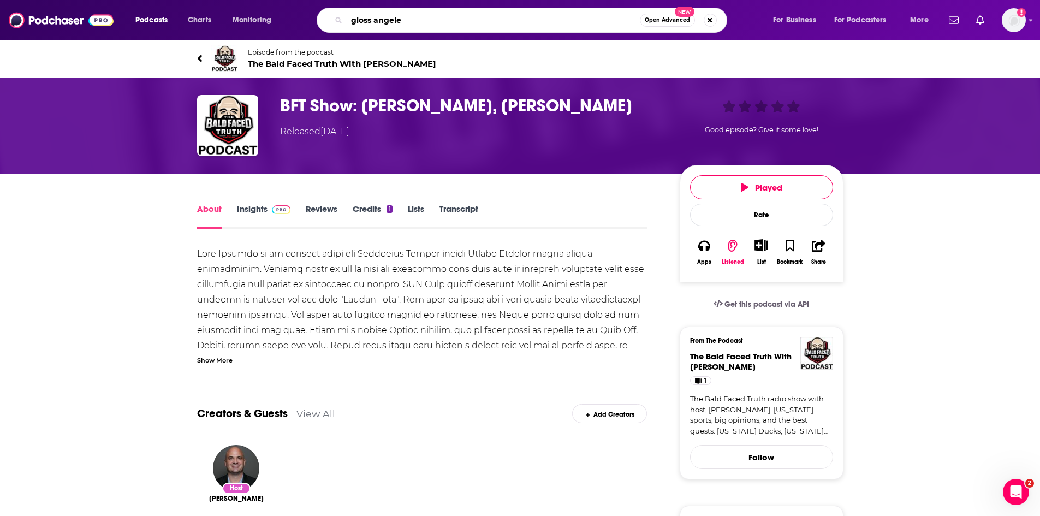
type input "gloss angeles"
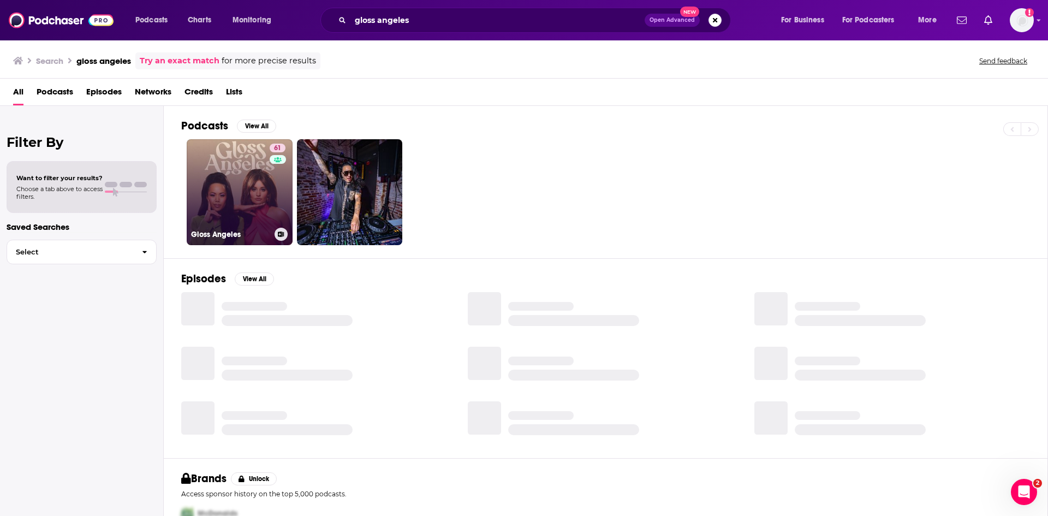
click at [245, 201] on link "61 Gloss Angeles" at bounding box center [240, 192] width 106 height 106
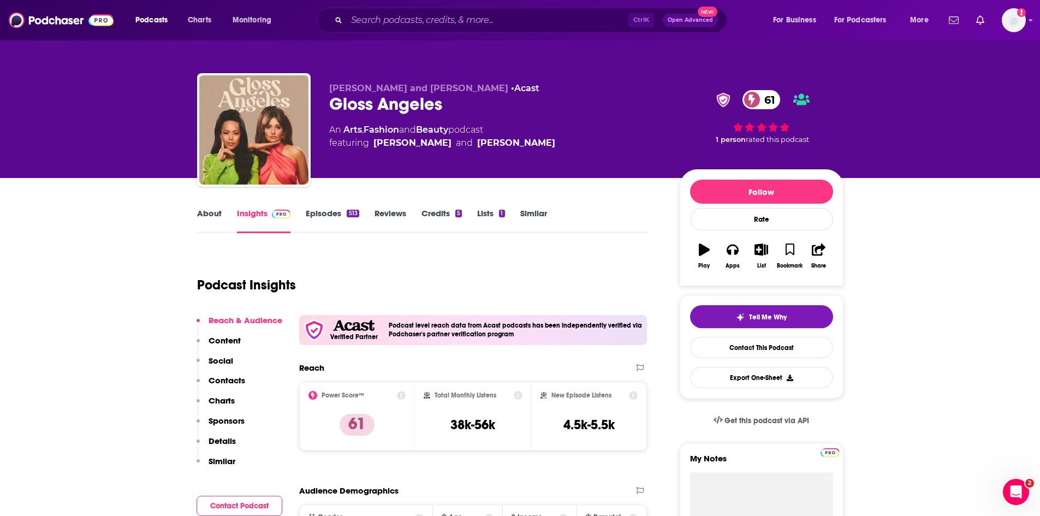
click at [201, 213] on link "About" at bounding box center [209, 220] width 25 height 25
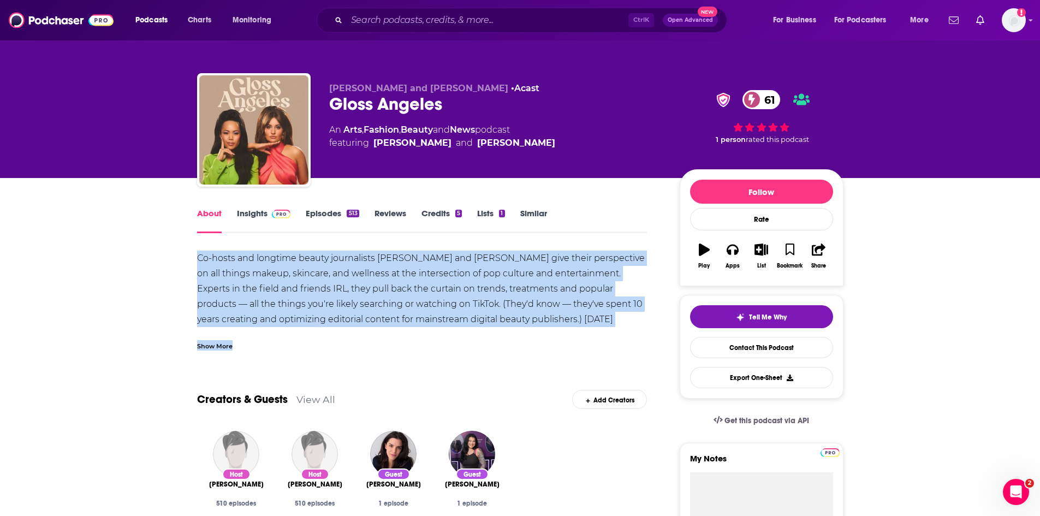
drag, startPoint x: 189, startPoint y: 255, endPoint x: 300, endPoint y: 354, distance: 149.2
click at [223, 343] on div "Show More" at bounding box center [214, 345] width 35 height 10
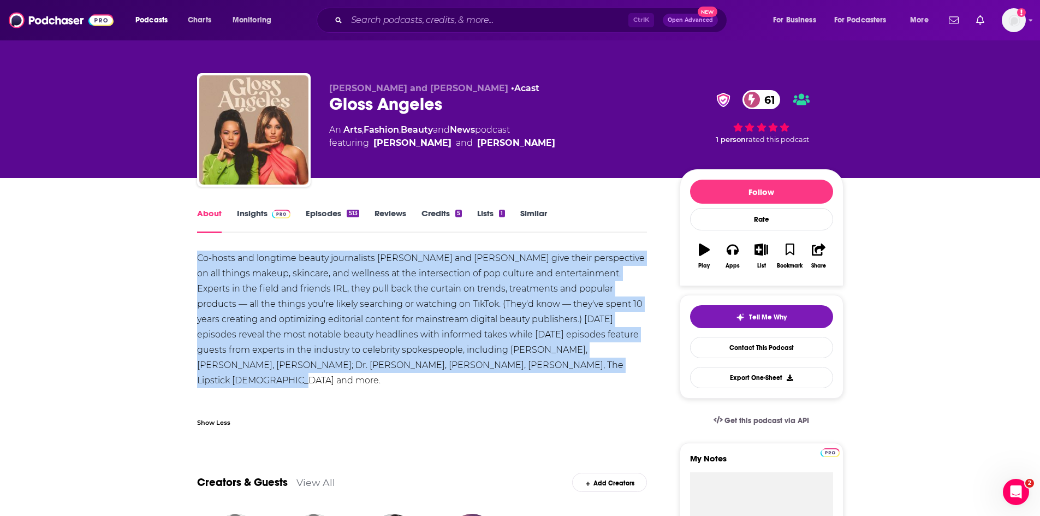
drag, startPoint x: 535, startPoint y: 365, endPoint x: 190, endPoint y: 260, distance: 360.6
copy div "Co-hosts and longtime beauty journalists [PERSON_NAME] and [PERSON_NAME] give t…"
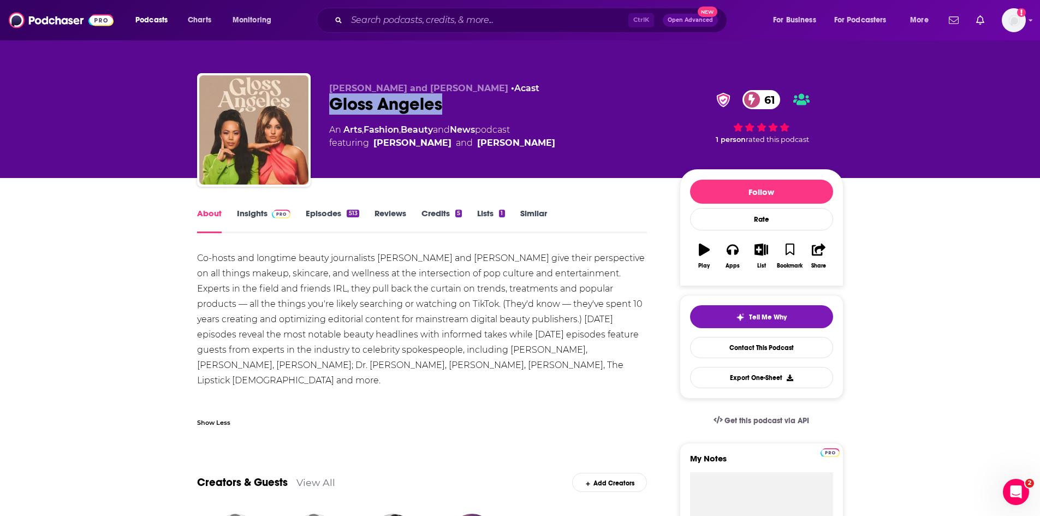
drag, startPoint x: 453, startPoint y: 108, endPoint x: 325, endPoint y: 109, distance: 127.7
click at [325, 109] on div "[PERSON_NAME] and [PERSON_NAME] • Acast Gloss Angeles 61 An Arts , Fashion , Be…" at bounding box center [520, 132] width 646 height 118
copy h1 "Gloss Angeles"
drag, startPoint x: 441, startPoint y: 259, endPoint x: 380, endPoint y: 258, distance: 61.1
click at [380, 258] on div "Co-hosts and longtime beauty journalists [PERSON_NAME] and [PERSON_NAME] give t…" at bounding box center [422, 334] width 450 height 168
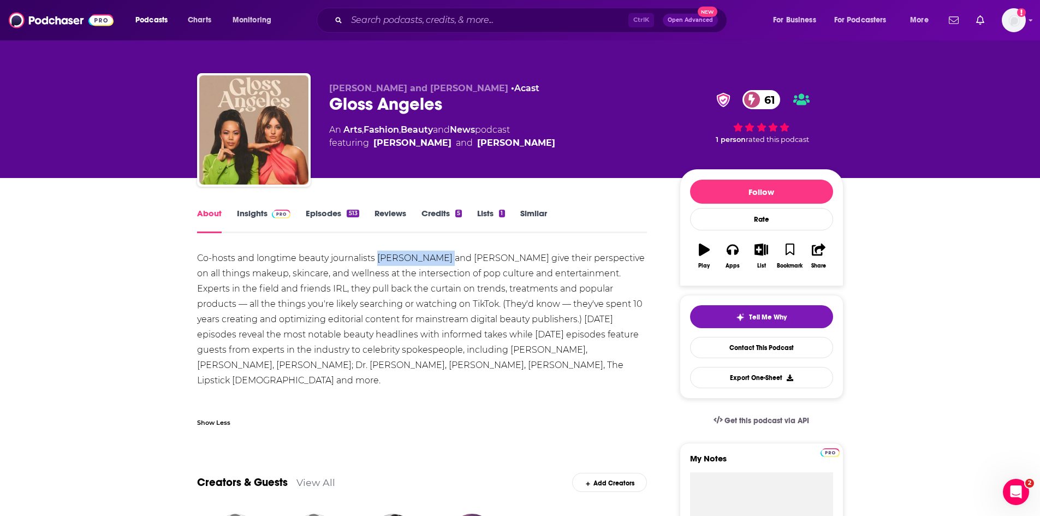
copy div "[PERSON_NAME]"
click at [485, 266] on div "Co-hosts and longtime beauty journalists [PERSON_NAME] and [PERSON_NAME] give t…" at bounding box center [422, 334] width 450 height 168
drag, startPoint x: 499, startPoint y: 259, endPoint x: 465, endPoint y: 256, distance: 34.0
click at [465, 256] on div "Co-hosts and longtime beauty journalists [PERSON_NAME] and [PERSON_NAME] give t…" at bounding box center [422, 334] width 450 height 168
copy div "[PERSON_NAME]"
